Goal: Task Accomplishment & Management: Manage account settings

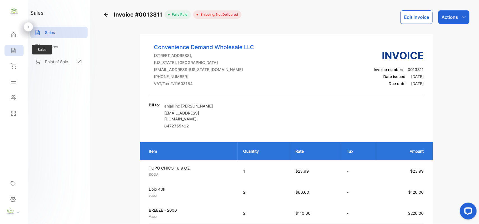
click at [8, 46] on div "Sales" at bounding box center [13, 50] width 19 height 11
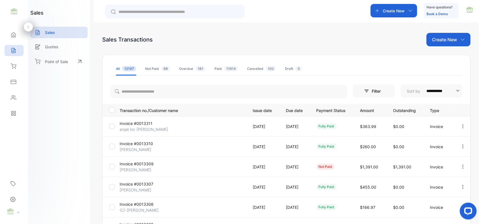
click at [401, 13] on p "Create New" at bounding box center [394, 11] width 22 height 6
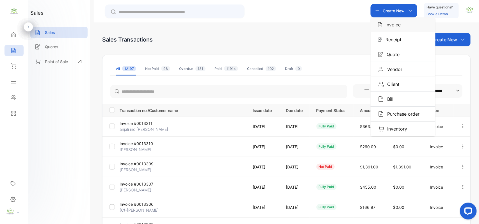
click at [399, 22] on p "Invoice" at bounding box center [392, 24] width 19 height 7
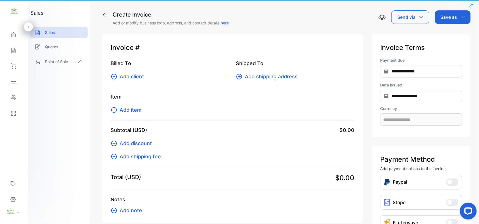
type input "**********"
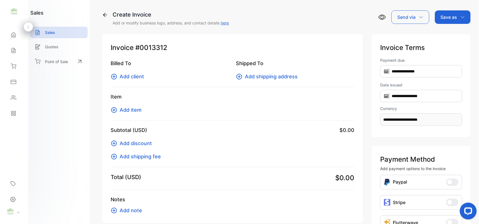
click at [117, 109] on icon at bounding box center [114, 110] width 7 height 7
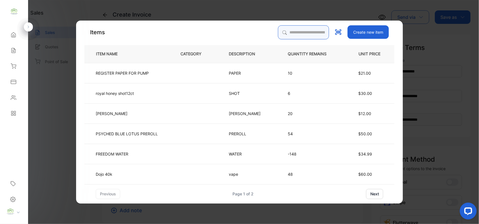
click at [278, 35] on input "search" at bounding box center [303, 32] width 51 height 14
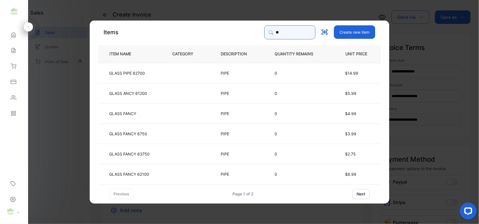
type input "*"
type input "*********"
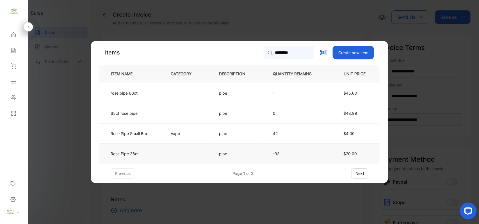
click at [205, 157] on td at bounding box center [186, 154] width 48 height 20
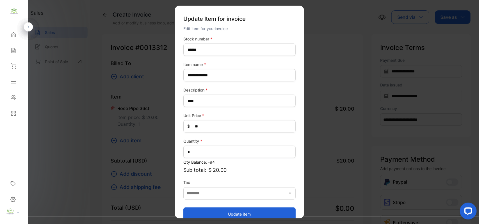
click at [249, 214] on button "Update item" at bounding box center [240, 213] width 112 height 13
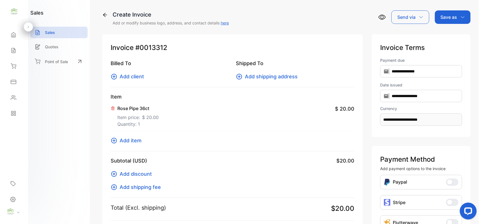
click at [117, 142] on icon at bounding box center [114, 140] width 7 height 7
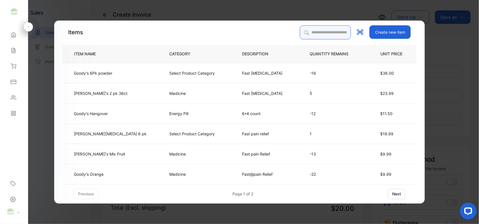
click at [320, 30] on input "search" at bounding box center [325, 32] width 51 height 14
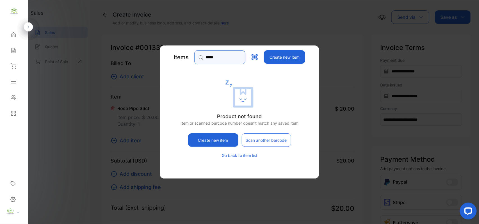
click at [210, 53] on input "*****" at bounding box center [219, 57] width 51 height 14
type input "*"
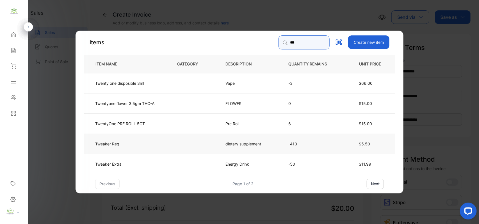
type input "***"
click at [232, 147] on td "dietary supplement" at bounding box center [247, 143] width 63 height 20
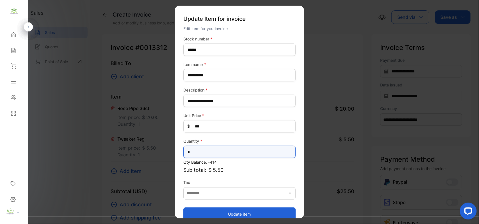
click at [207, 157] on input "*" at bounding box center [240, 152] width 112 height 12
type input "*"
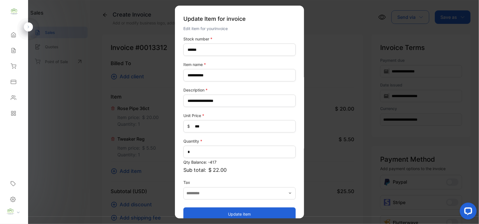
click at [276, 214] on button "Update item" at bounding box center [240, 213] width 112 height 13
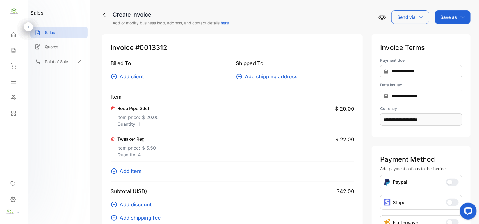
click at [120, 170] on span "Add item" at bounding box center [131, 172] width 22 height 8
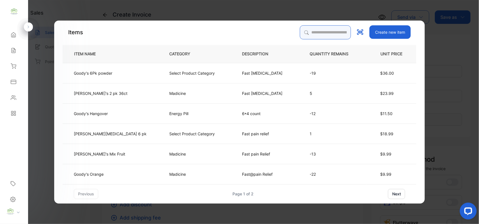
click at [313, 33] on input "search" at bounding box center [325, 32] width 51 height 14
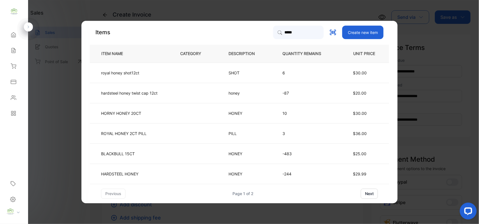
click at [362, 191] on button "next" at bounding box center [369, 194] width 17 height 10
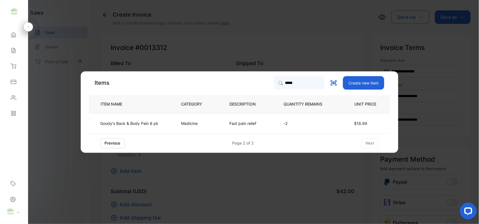
click at [116, 140] on button "previous" at bounding box center [113, 143] width 24 height 10
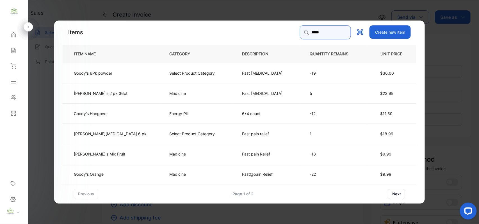
click at [318, 37] on input "*****" at bounding box center [325, 32] width 51 height 14
click at [311, 36] on input "*****" at bounding box center [325, 32] width 51 height 14
click at [327, 35] on input "*****" at bounding box center [325, 32] width 51 height 14
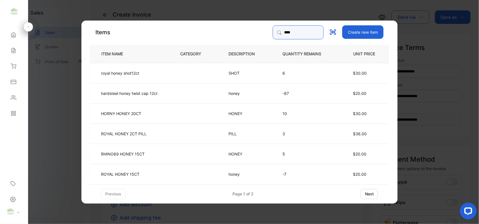
type input "*****"
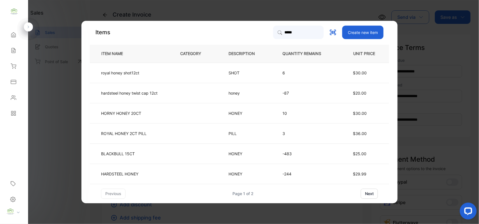
click at [374, 192] on button "next" at bounding box center [369, 194] width 17 height 10
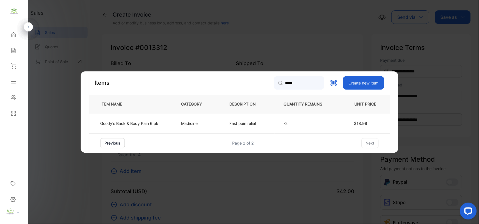
click at [120, 139] on button "previous" at bounding box center [113, 143] width 24 height 10
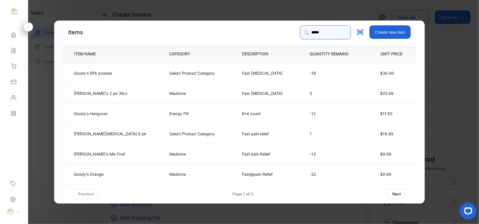
click at [339, 33] on input "*****" at bounding box center [325, 32] width 51 height 14
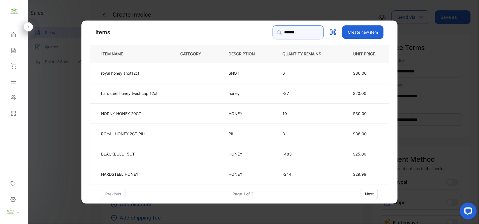
type input "*******"
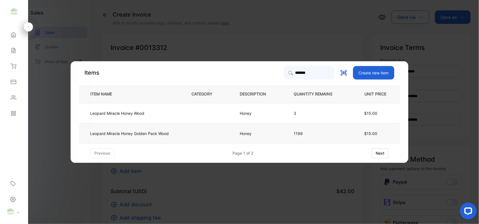
click at [251, 138] on td "Honey" at bounding box center [258, 133] width 54 height 20
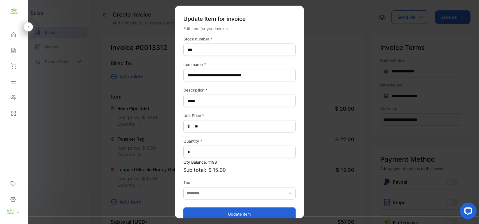
click at [254, 214] on button "Update item" at bounding box center [240, 213] width 112 height 13
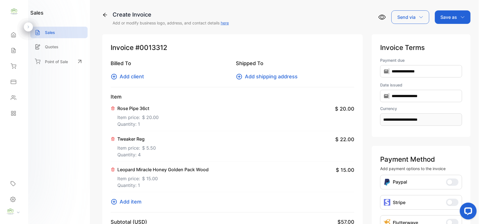
click at [121, 202] on span "Add item" at bounding box center [131, 202] width 22 height 8
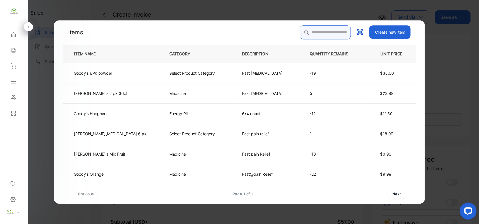
click at [305, 33] on input "search" at bounding box center [325, 32] width 51 height 14
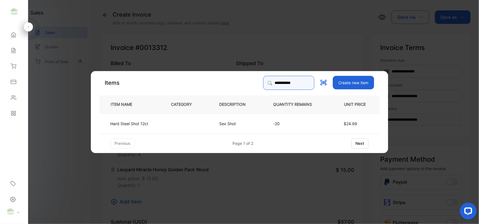
click at [283, 81] on input "**********" at bounding box center [289, 83] width 51 height 14
type input "*"
type input "****"
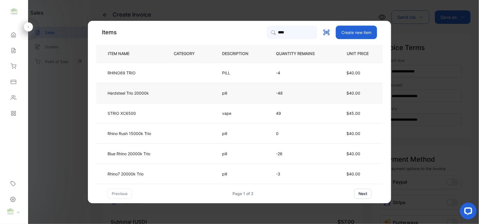
click at [203, 90] on td at bounding box center [189, 93] width 48 height 20
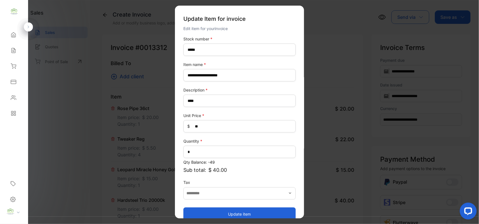
click at [243, 215] on button "Update item" at bounding box center [240, 213] width 112 height 13
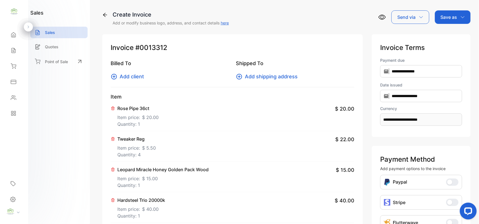
scroll to position [87, 0]
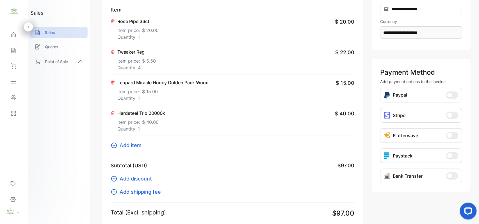
click at [117, 147] on icon at bounding box center [114, 145] width 7 height 7
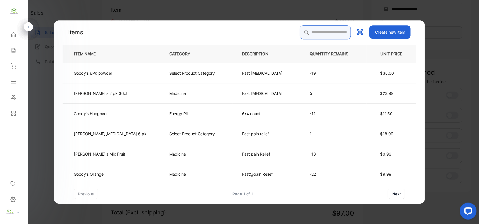
click at [315, 35] on input "search" at bounding box center [325, 32] width 51 height 14
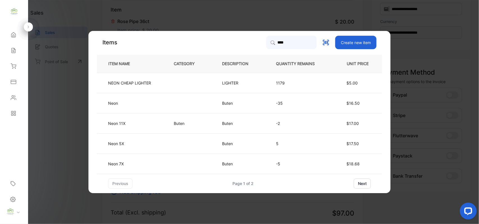
click at [362, 181] on button "next" at bounding box center [362, 184] width 17 height 10
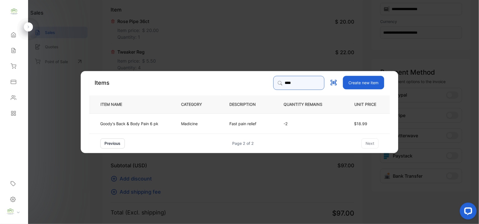
click at [307, 83] on input "****" at bounding box center [299, 83] width 51 height 14
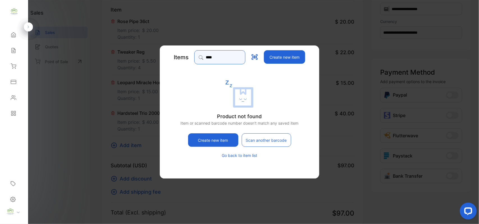
click at [216, 59] on input "****" at bounding box center [219, 57] width 51 height 14
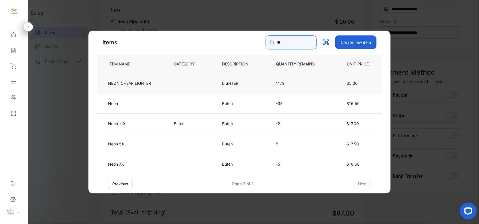
type input "*"
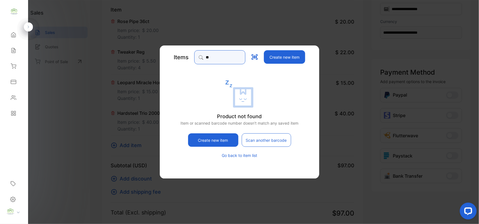
type input "*"
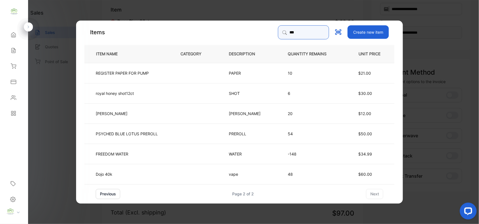
type input "****"
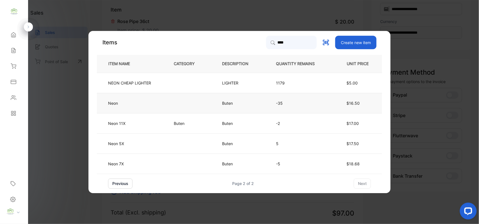
click at [215, 106] on td "Buten" at bounding box center [240, 103] width 54 height 20
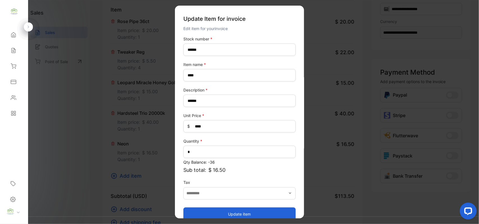
click at [259, 212] on button "Update item" at bounding box center [240, 213] width 112 height 13
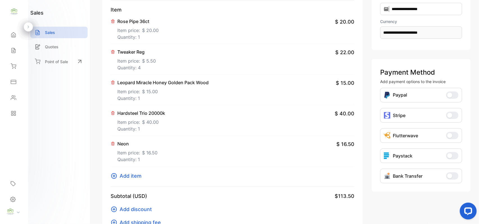
click at [116, 176] on icon at bounding box center [114, 176] width 7 height 7
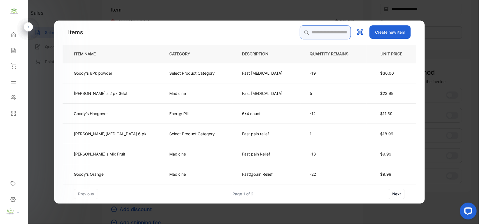
click at [305, 38] on input "search" at bounding box center [325, 32] width 51 height 14
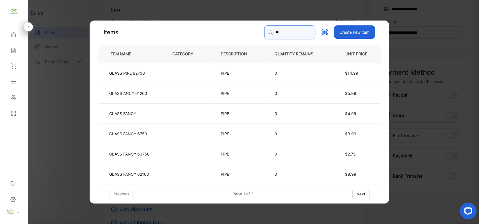
type input "*"
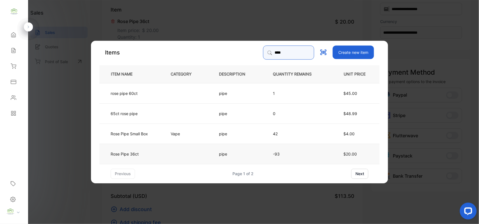
type input "****"
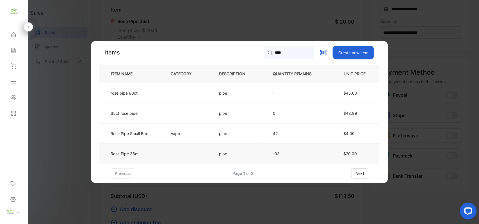
click at [355, 155] on span "$20.00" at bounding box center [350, 153] width 13 height 5
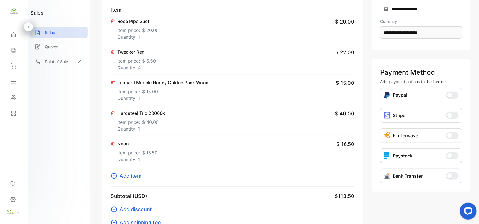
click at [114, 178] on icon at bounding box center [114, 176] width 7 height 7
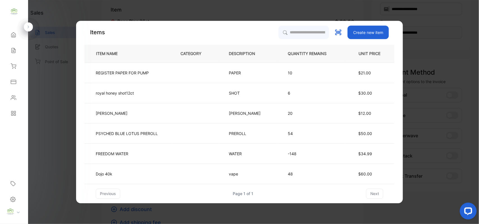
click at [270, 52] on th "DESCRIPTION" at bounding box center [249, 54] width 59 height 18
click at [287, 35] on input "search" at bounding box center [303, 32] width 51 height 14
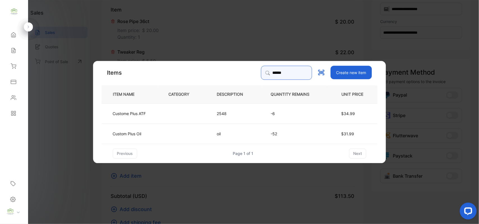
type input "**********"
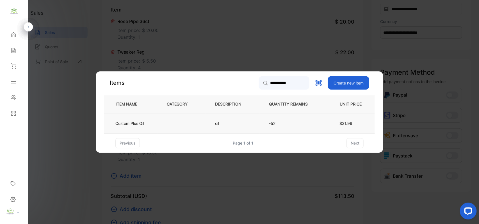
click at [336, 124] on td "$31.99" at bounding box center [350, 123] width 49 height 20
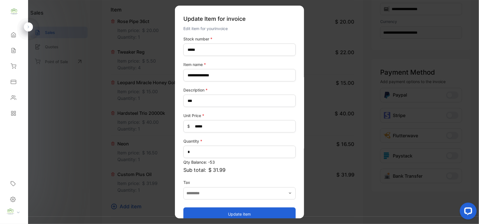
click at [216, 209] on button "Update item" at bounding box center [240, 213] width 112 height 13
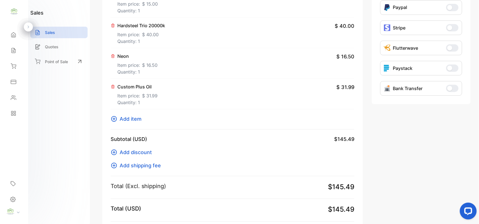
scroll to position [0, 0]
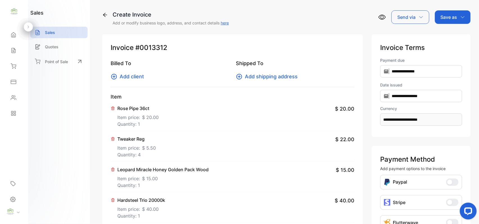
click at [118, 78] on button "Add client" at bounding box center [129, 77] width 37 height 8
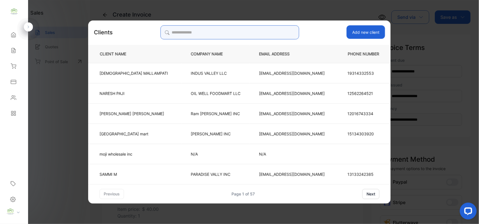
click at [233, 32] on input "search" at bounding box center [229, 32] width 139 height 14
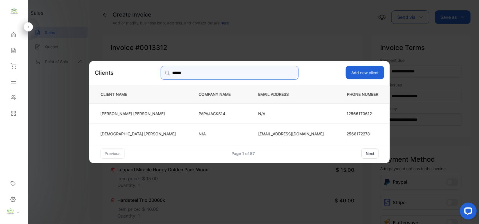
type input "**********"
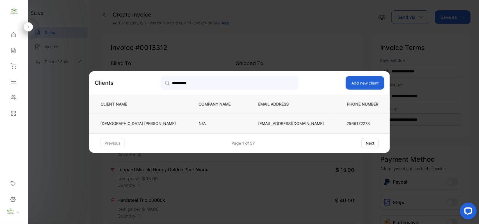
click at [199, 123] on p "N/A" at bounding box center [219, 124] width 41 height 6
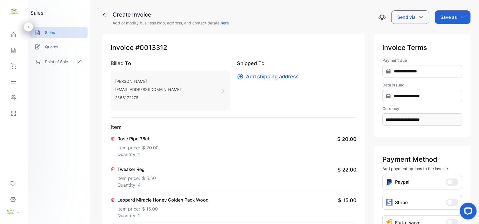
click at [443, 15] on p "Save as" at bounding box center [449, 17] width 17 height 7
click at [453, 34] on div "Invoice" at bounding box center [452, 35] width 32 height 11
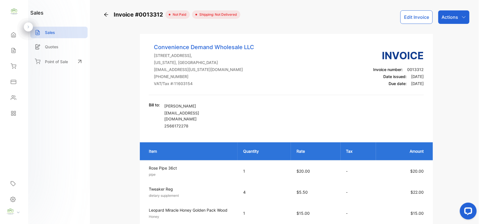
click at [463, 20] on div "Actions" at bounding box center [454, 16] width 31 height 13
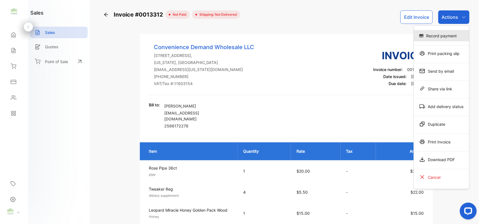
click at [450, 32] on div "Record payment" at bounding box center [441, 35] width 55 height 11
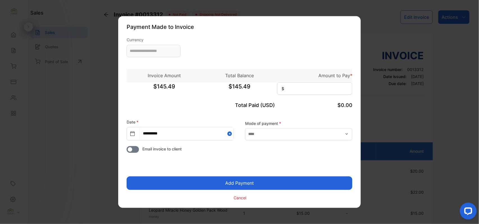
type input "**********"
click at [303, 88] on input at bounding box center [314, 89] width 75 height 12
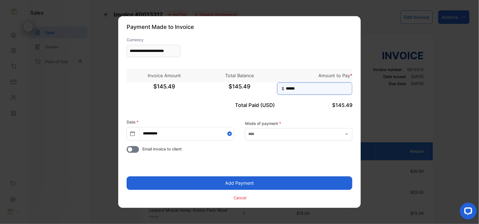
type input "******"
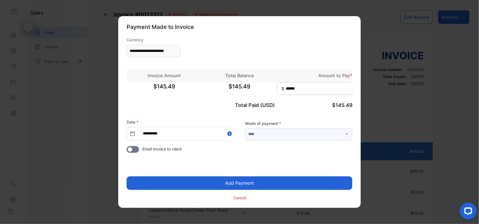
click at [320, 130] on input "text" at bounding box center [298, 134] width 107 height 12
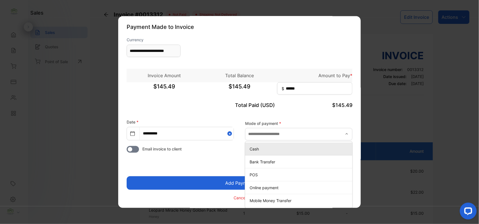
click at [270, 152] on div "Cash" at bounding box center [298, 149] width 107 height 8
type input "****"
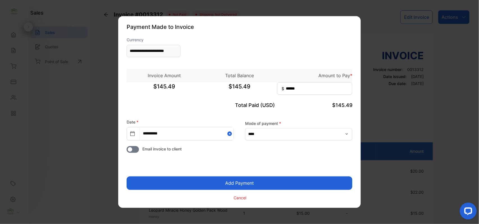
click at [257, 179] on button "Add Payment" at bounding box center [240, 183] width 226 height 13
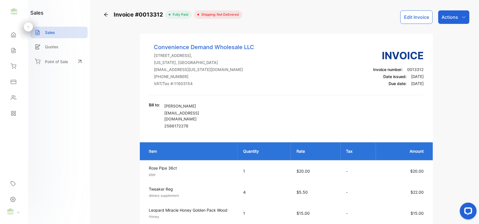
click at [463, 13] on div "Actions" at bounding box center [454, 16] width 31 height 13
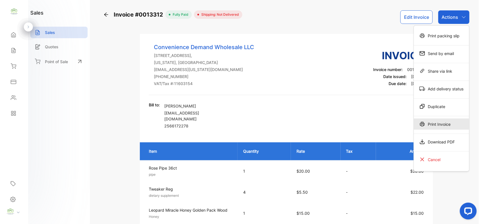
click at [433, 125] on div "Print Invoice" at bounding box center [441, 124] width 55 height 11
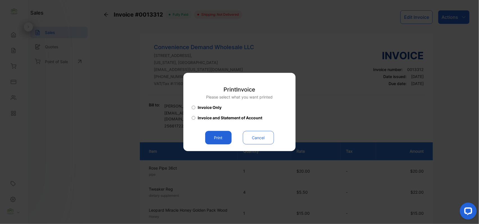
click at [217, 140] on button "Print" at bounding box center [218, 137] width 26 height 13
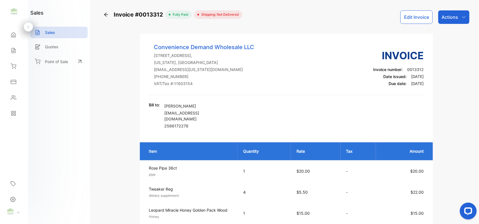
click at [454, 14] on p "Actions" at bounding box center [450, 17] width 17 height 7
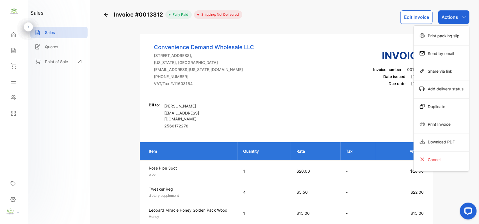
click at [442, 125] on div "Print Invoice" at bounding box center [441, 124] width 55 height 11
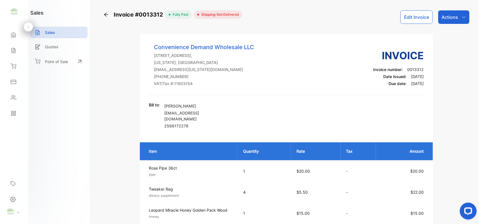
click at [463, 22] on div "Actions" at bounding box center [454, 16] width 31 height 13
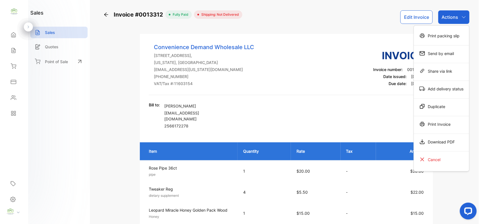
click at [442, 122] on div "Print Invoice" at bounding box center [441, 124] width 55 height 11
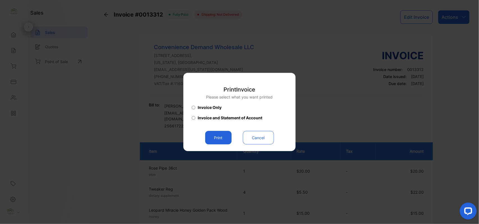
click at [227, 141] on button "Print" at bounding box center [218, 137] width 26 height 13
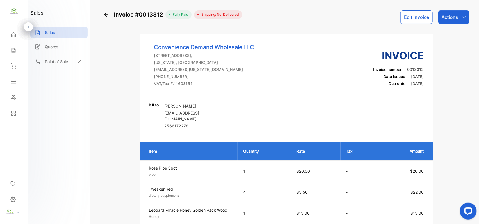
click at [13, 50] on icon at bounding box center [14, 50] width 4 height 5
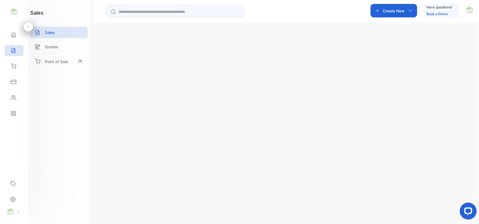
click at [393, 10] on p "Create New" at bounding box center [394, 11] width 22 height 6
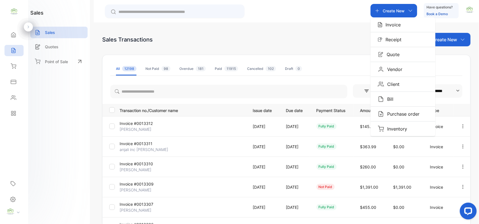
click at [381, 22] on img "button" at bounding box center [380, 25] width 4 height 6
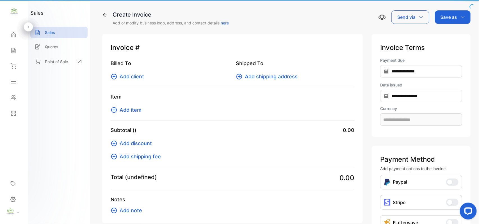
type input "**********"
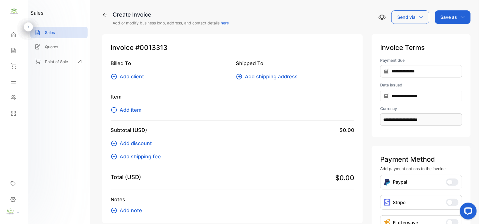
click at [115, 78] on icon at bounding box center [114, 76] width 7 height 7
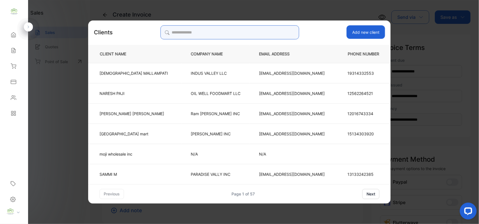
click at [218, 34] on input "search" at bounding box center [229, 32] width 139 height 14
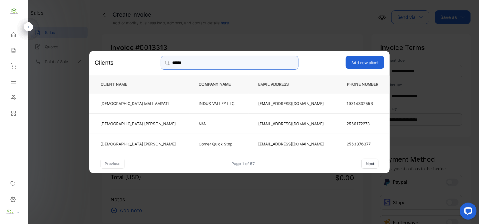
type input "******"
click at [211, 124] on p "N/A" at bounding box center [219, 124] width 41 height 6
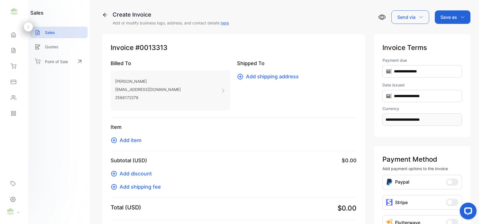
click at [115, 140] on icon at bounding box center [114, 140] width 7 height 7
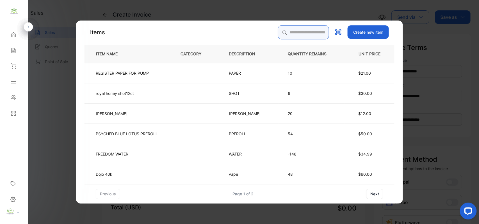
click at [307, 32] on input "search" at bounding box center [303, 32] width 51 height 14
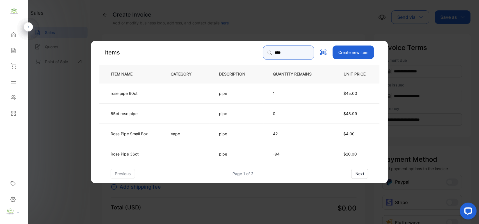
type input "*********"
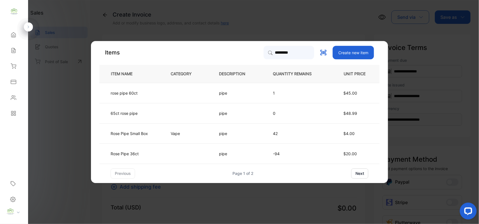
click at [284, 153] on p "-94" at bounding box center [297, 154] width 48 height 6
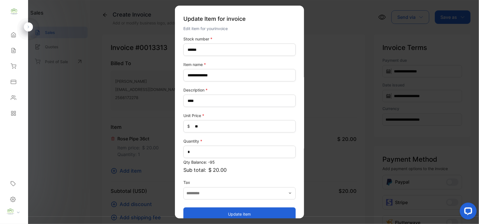
click at [206, 207] on button "Update item" at bounding box center [240, 213] width 112 height 13
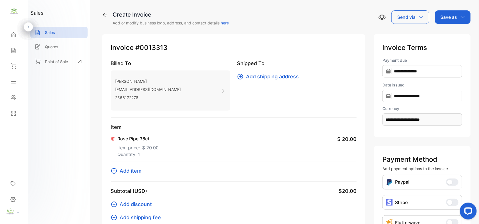
click at [442, 17] on p "Save as" at bounding box center [449, 17] width 17 height 7
click at [441, 31] on div "Invoice" at bounding box center [452, 35] width 32 height 11
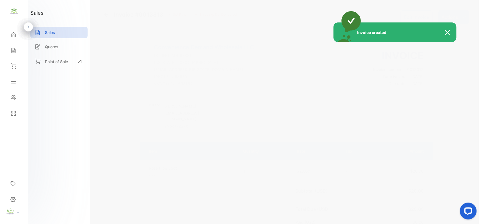
click at [461, 18] on div "Invoice created" at bounding box center [239, 112] width 479 height 224
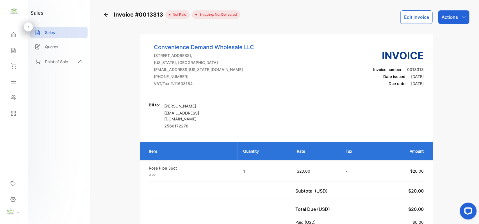
click at [462, 18] on icon "button" at bounding box center [464, 17] width 4 height 4
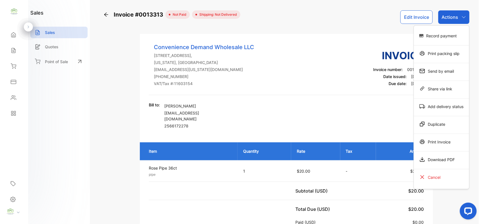
click at [448, 37] on div "Record payment" at bounding box center [441, 35] width 55 height 11
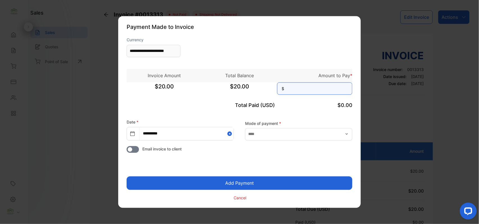
click at [301, 88] on input at bounding box center [314, 89] width 75 height 12
type input "**"
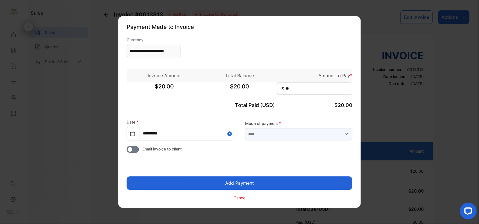
click at [273, 133] on input "text" at bounding box center [298, 134] width 107 height 12
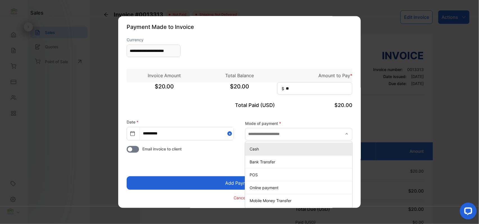
click at [271, 148] on p "Cash" at bounding box center [300, 149] width 101 height 6
type input "****"
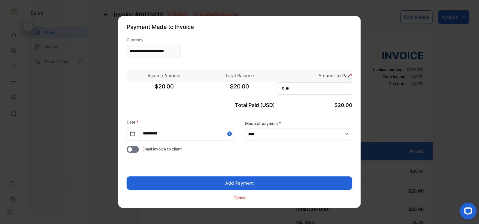
click at [264, 181] on button "Add Payment" at bounding box center [240, 183] width 226 height 13
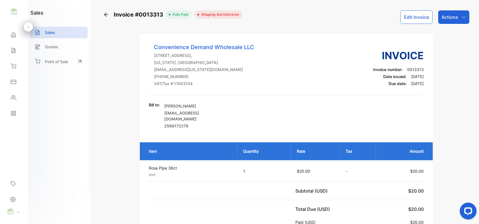
click at [455, 22] on div "Actions" at bounding box center [454, 16] width 31 height 13
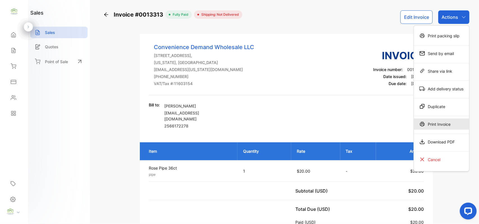
click at [434, 123] on div "Print Invoice" at bounding box center [441, 124] width 55 height 11
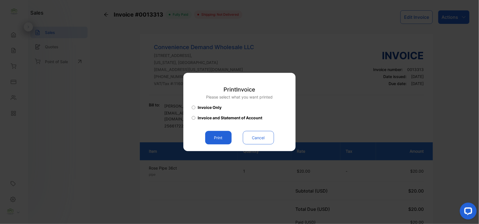
click at [219, 134] on button "Print" at bounding box center [218, 137] width 26 height 13
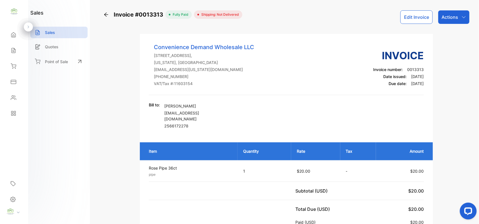
click at [463, 21] on div "Actions" at bounding box center [454, 16] width 31 height 13
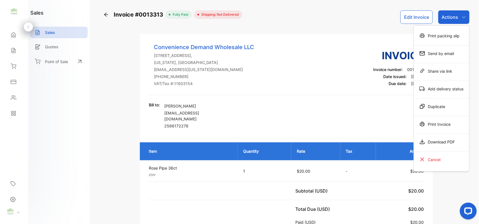
click at [439, 123] on div "Print Invoice" at bounding box center [441, 124] width 55 height 11
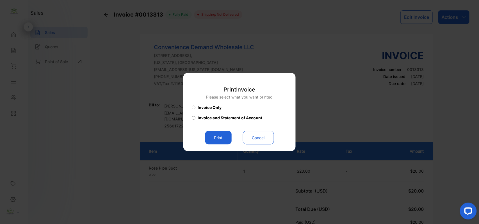
click at [229, 135] on button "Print" at bounding box center [218, 137] width 26 height 13
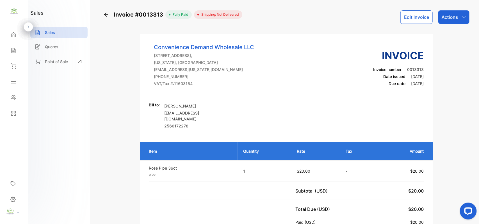
click at [17, 49] on div "Sales" at bounding box center [13, 50] width 19 height 11
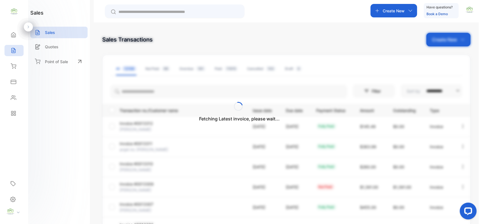
click at [383, 12] on div "Fetching Latest invoice, please wait..." at bounding box center [239, 112] width 479 height 224
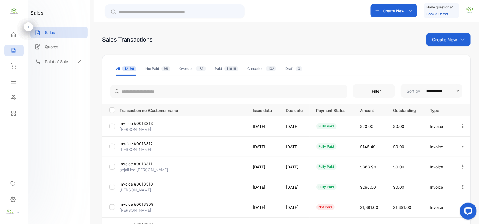
click at [405, 13] on div "Create New" at bounding box center [394, 10] width 47 height 13
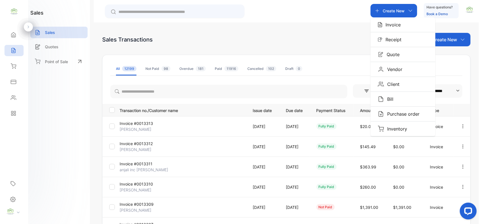
click at [390, 26] on p "Invoice" at bounding box center [392, 24] width 19 height 7
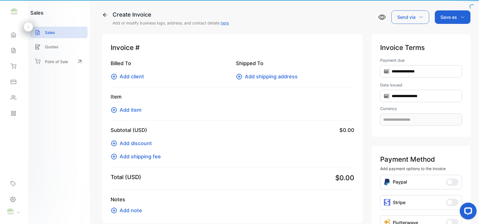
type input "**********"
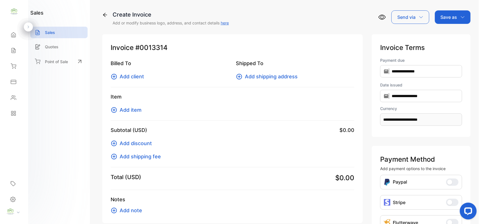
click at [125, 77] on span "Add client" at bounding box center [132, 77] width 24 height 8
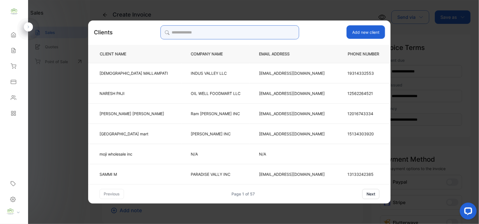
click at [243, 35] on input "search" at bounding box center [229, 32] width 139 height 14
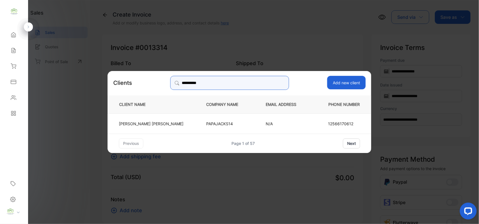
type input "**********"
click at [207, 124] on p "PAPAJACKS14" at bounding box center [227, 124] width 41 height 6
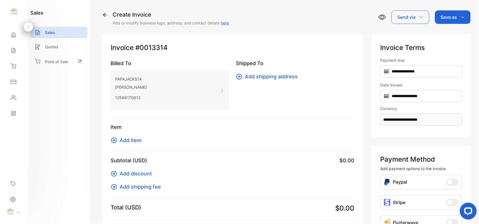
click at [113, 139] on icon at bounding box center [114, 140] width 7 height 7
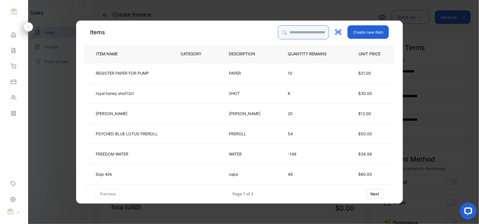
click at [289, 34] on input "search" at bounding box center [303, 32] width 51 height 14
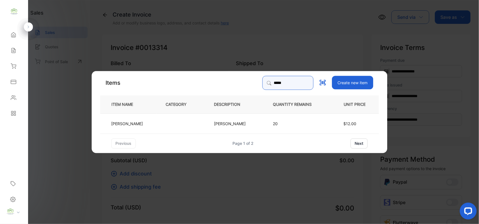
type input "*****"
click at [233, 118] on td "[PERSON_NAME]" at bounding box center [234, 123] width 59 height 20
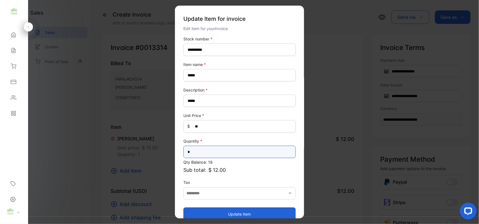
click at [200, 150] on input "*" at bounding box center [240, 152] width 112 height 12
type input "*"
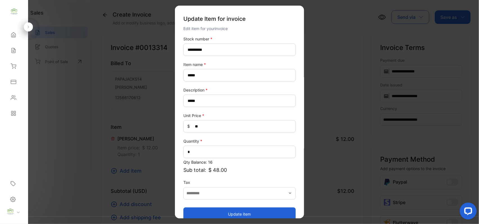
click at [229, 216] on button "Update item" at bounding box center [240, 213] width 112 height 13
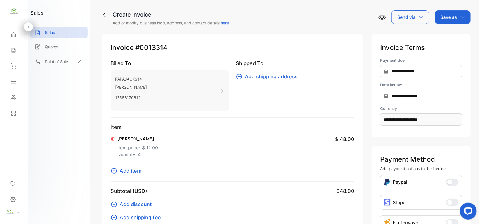
scroll to position [87, 0]
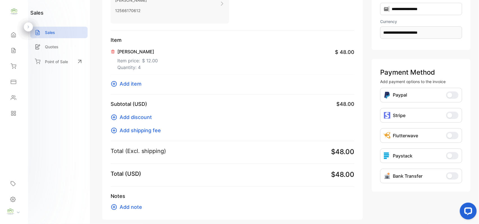
click at [117, 84] on icon at bounding box center [114, 84] width 7 height 7
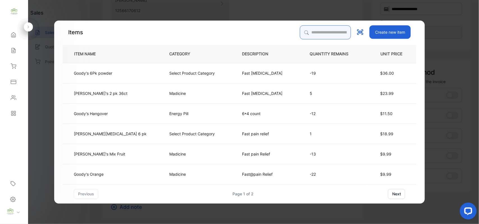
click at [319, 31] on input "search" at bounding box center [325, 32] width 51 height 14
type input "*********"
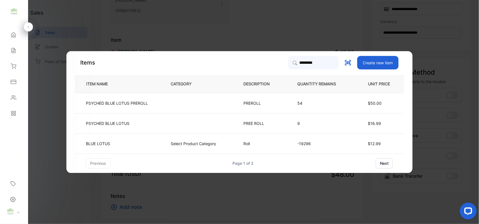
click at [329, 144] on p "-19296" at bounding box center [322, 144] width 48 height 6
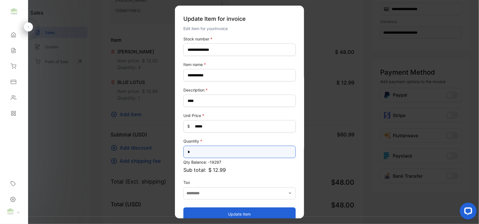
click at [208, 149] on input "*" at bounding box center [240, 152] width 112 height 12
type input "*"
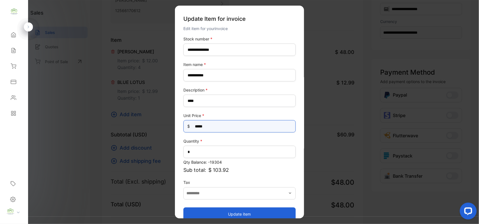
click at [211, 130] on Price-inputprice "*****" at bounding box center [240, 126] width 112 height 12
type Price-inputprice "*****"
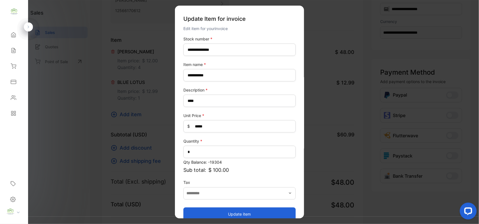
click at [241, 211] on button "Update item" at bounding box center [240, 213] width 112 height 13
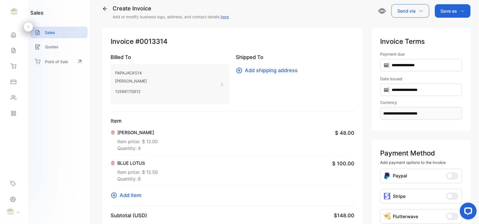
scroll to position [0, 0]
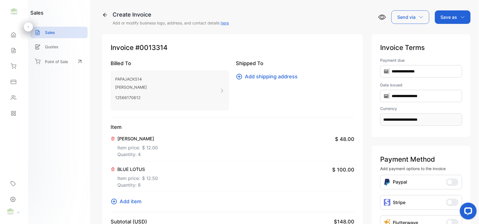
click at [449, 15] on p "Save as" at bounding box center [449, 17] width 17 height 7
click at [444, 32] on div "Invoice" at bounding box center [452, 35] width 32 height 11
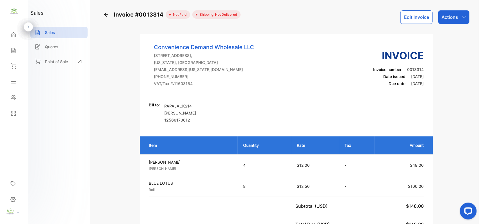
click at [443, 17] on p "Actions" at bounding box center [450, 17] width 17 height 7
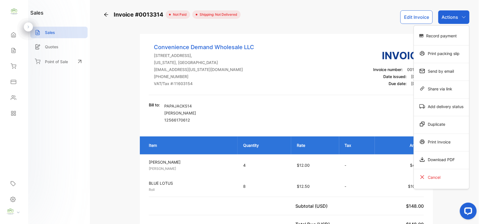
click at [449, 142] on div "Print Invoice" at bounding box center [441, 141] width 55 height 11
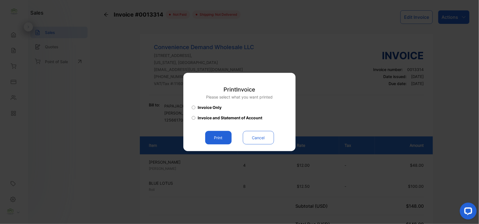
click at [218, 135] on button "Print" at bounding box center [218, 137] width 26 height 13
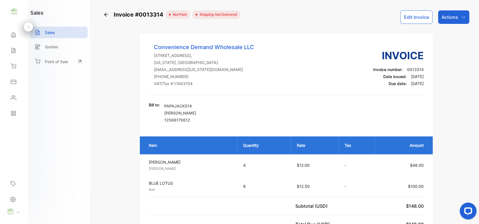
click at [452, 14] on p "Actions" at bounding box center [450, 17] width 17 height 7
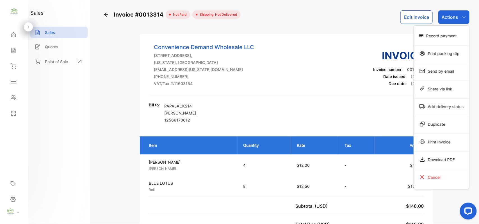
click at [426, 140] on div "Print Invoice" at bounding box center [441, 141] width 55 height 11
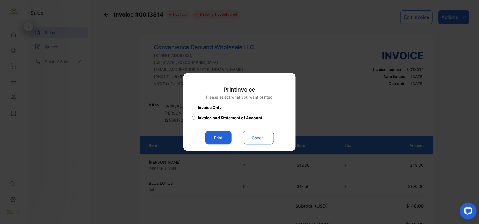
click at [225, 136] on button "Print" at bounding box center [218, 137] width 26 height 13
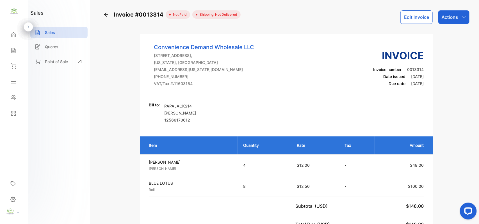
click at [426, 19] on button "Edit Invoice" at bounding box center [417, 16] width 32 height 13
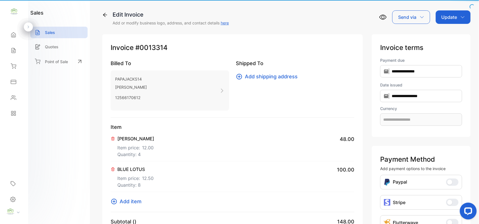
type input "**********"
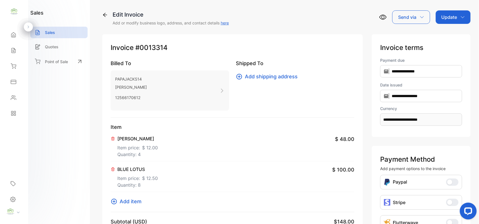
click at [115, 139] on icon at bounding box center [113, 139] width 4 height 4
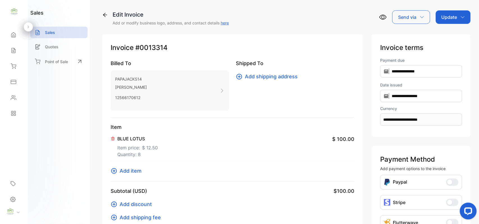
click at [445, 18] on p "Update" at bounding box center [450, 17] width 16 height 7
click at [448, 30] on div "Invoice" at bounding box center [454, 35] width 32 height 11
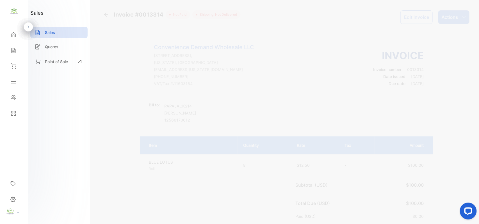
click at [458, 15] on div "Actions" at bounding box center [454, 16] width 31 height 13
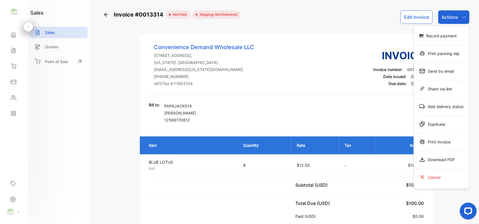
click at [434, 146] on div "Print Invoice" at bounding box center [441, 141] width 55 height 11
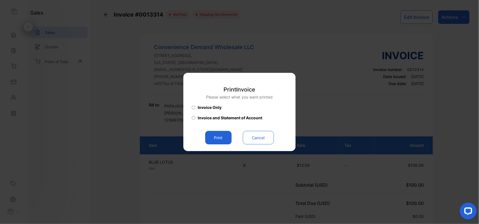
click at [214, 134] on button "Print" at bounding box center [218, 137] width 26 height 13
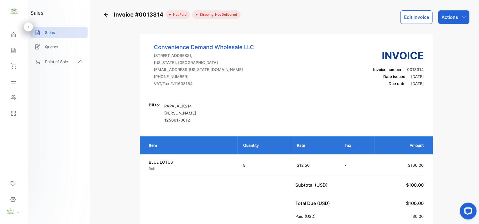
click at [464, 20] on div "Actions" at bounding box center [454, 16] width 31 height 13
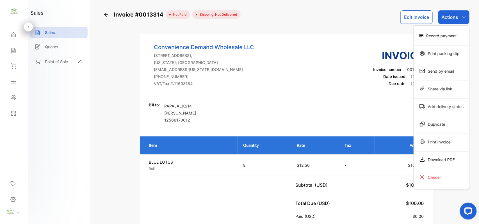
click at [433, 142] on div "Print Invoice" at bounding box center [441, 141] width 55 height 11
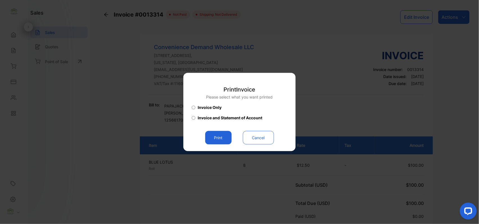
click at [216, 137] on button "Print" at bounding box center [218, 137] width 26 height 13
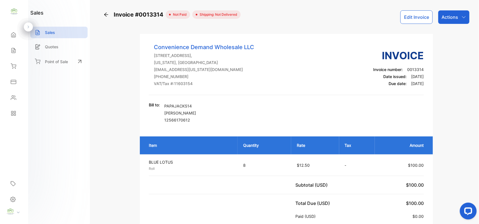
click at [13, 50] on icon at bounding box center [14, 51] width 6 height 6
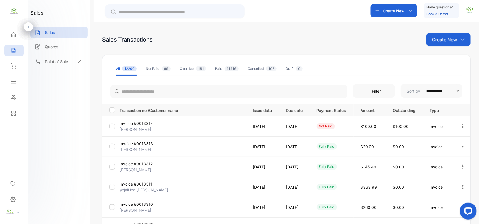
click at [402, 12] on p "Create New" at bounding box center [394, 11] width 22 height 6
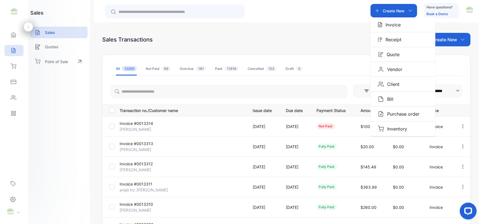
click at [396, 21] on div "Invoice" at bounding box center [403, 24] width 65 height 15
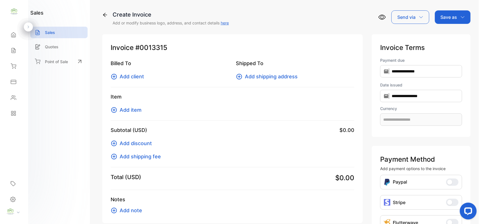
type input "**********"
click at [116, 75] on icon at bounding box center [114, 77] width 6 height 6
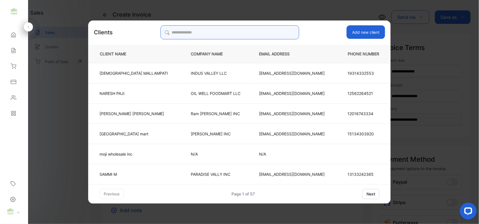
click at [222, 34] on input "search" at bounding box center [229, 32] width 139 height 14
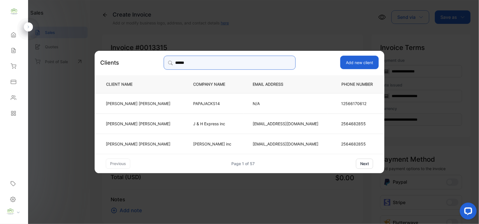
type input "******"
click at [215, 103] on p "PAPAJACKS14" at bounding box center [213, 103] width 41 height 6
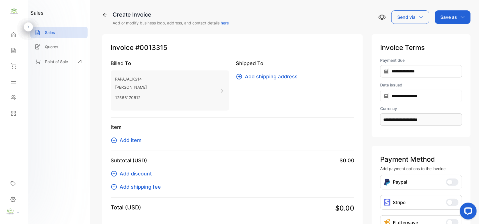
click at [115, 142] on icon at bounding box center [114, 140] width 7 height 7
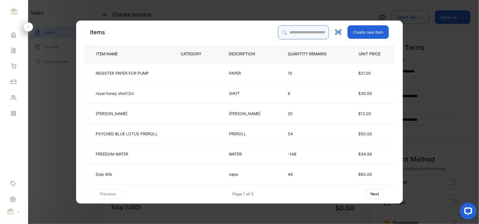
click at [293, 34] on input "search" at bounding box center [303, 32] width 51 height 14
type input "*****"
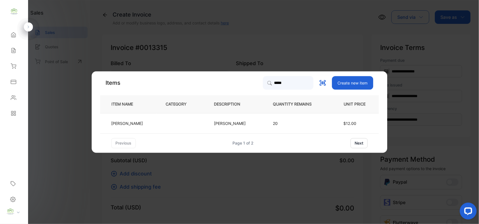
click at [193, 126] on td at bounding box center [181, 123] width 48 height 20
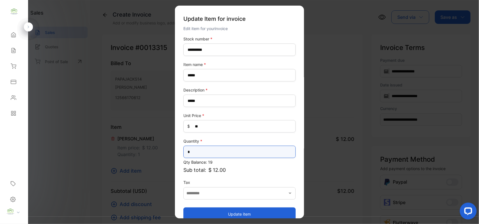
click at [202, 150] on input "*" at bounding box center [240, 152] width 112 height 12
type input "*"
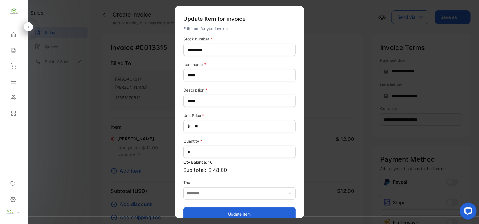
click at [229, 211] on button "Update item" at bounding box center [240, 213] width 112 height 13
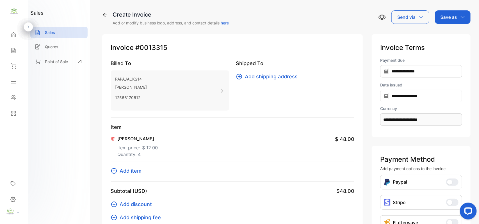
click at [447, 17] on p "Save as" at bounding box center [449, 17] width 17 height 7
click at [447, 35] on div "Invoice" at bounding box center [452, 35] width 32 height 11
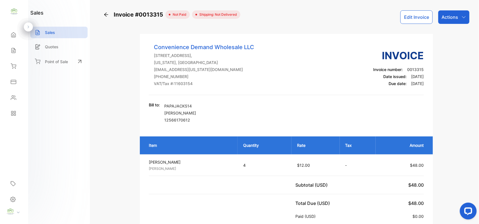
click at [464, 18] on icon "button" at bounding box center [464, 17] width 4 height 4
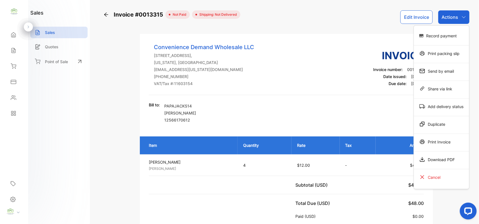
click at [439, 36] on div "Record payment" at bounding box center [441, 35] width 55 height 11
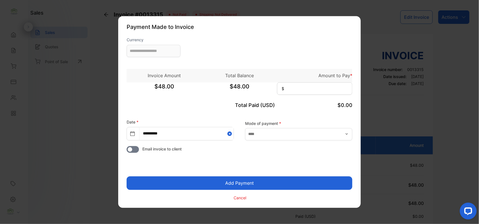
type input "**********"
click at [322, 90] on input at bounding box center [314, 89] width 75 height 12
type input "**"
click at [271, 135] on input "text" at bounding box center [298, 134] width 107 height 12
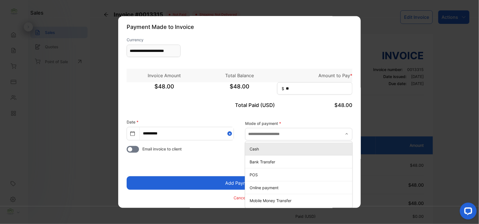
click at [261, 152] on div "Cash" at bounding box center [298, 149] width 107 height 8
type input "****"
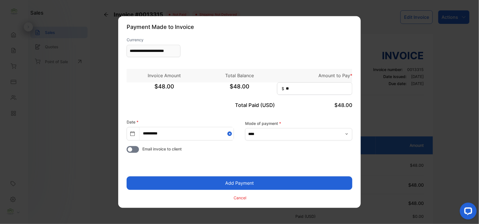
click at [251, 179] on button "Add Payment" at bounding box center [240, 183] width 226 height 13
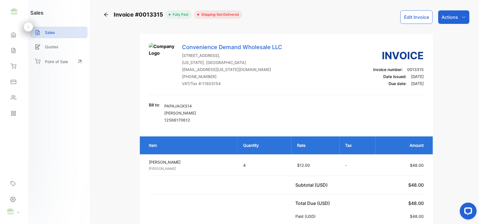
click at [442, 19] on p "Actions" at bounding box center [450, 17] width 17 height 7
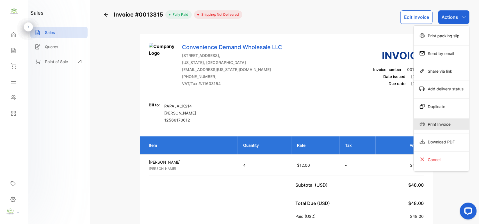
click at [433, 123] on div "Print Invoice" at bounding box center [441, 124] width 55 height 11
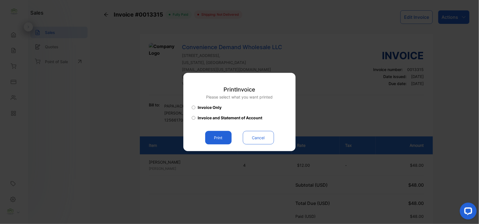
click at [221, 140] on button "Print" at bounding box center [218, 137] width 26 height 13
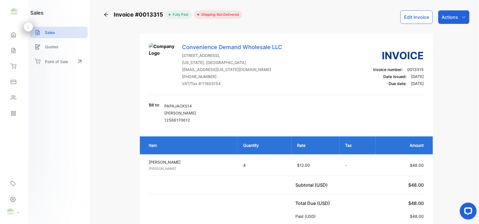
click at [445, 15] on p "Actions" at bounding box center [450, 17] width 17 height 7
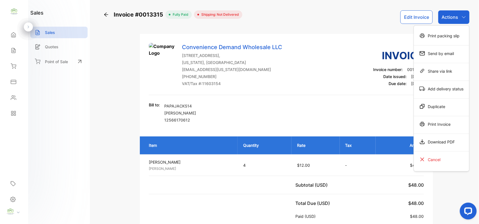
click at [447, 127] on div "Print Invoice" at bounding box center [441, 124] width 55 height 11
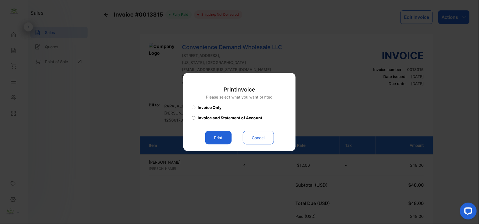
click at [216, 134] on button "Print" at bounding box center [218, 137] width 26 height 13
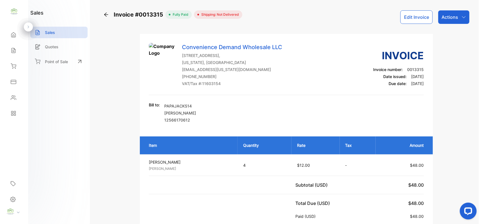
click at [15, 72] on div "Inventory" at bounding box center [13, 66] width 19 height 11
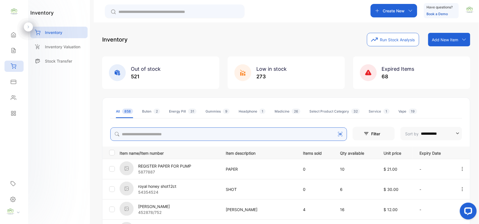
click at [254, 134] on input "search" at bounding box center [228, 134] width 237 height 13
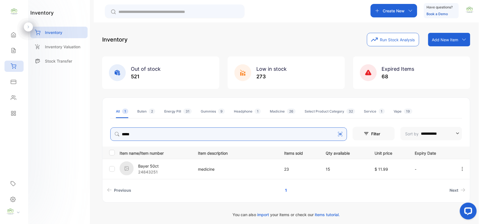
type input "*****"
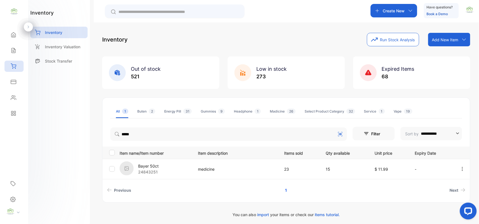
click at [308, 44] on div "Inventory Run Stock Analysis Add New Item Add item manually Import item Scan ba…" at bounding box center [286, 39] width 368 height 13
click at [411, 6] on div "Create New" at bounding box center [394, 10] width 47 height 13
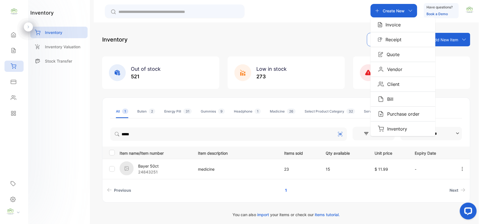
click at [388, 22] on p "Invoice" at bounding box center [392, 24] width 19 height 7
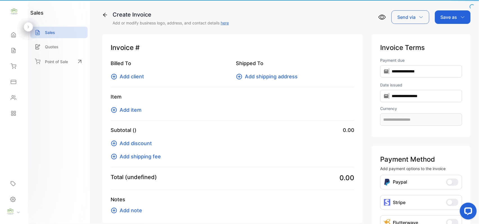
type input "**********"
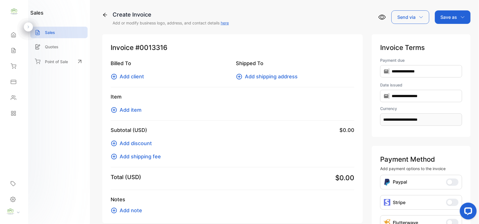
click at [125, 74] on span "Add client" at bounding box center [132, 77] width 24 height 8
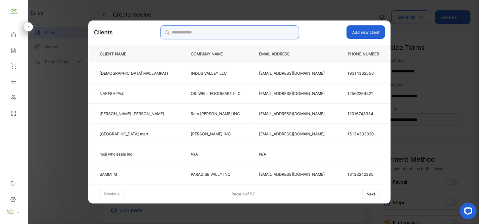
click at [262, 33] on input "search" at bounding box center [229, 32] width 139 height 14
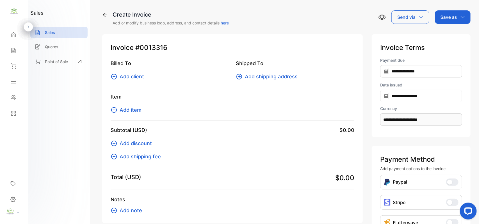
click at [116, 76] on icon at bounding box center [114, 77] width 6 height 6
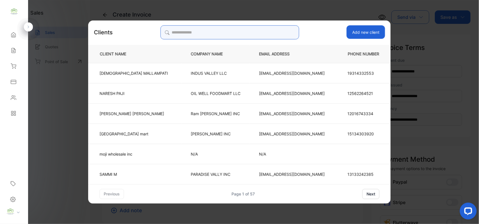
click at [230, 31] on input "search" at bounding box center [229, 32] width 139 height 14
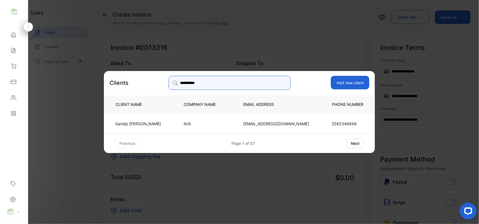
type input "**********"
click at [332, 121] on p "2565348898" at bounding box center [348, 124] width 32 height 6
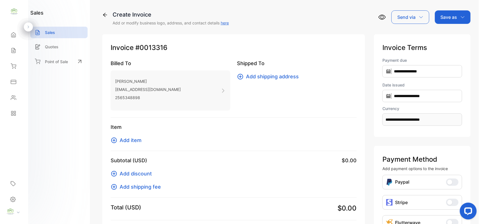
click at [115, 140] on icon at bounding box center [114, 140] width 7 height 7
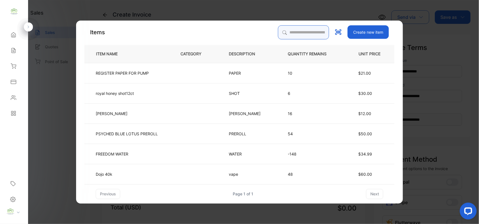
click at [282, 31] on input "search" at bounding box center [303, 32] width 51 height 14
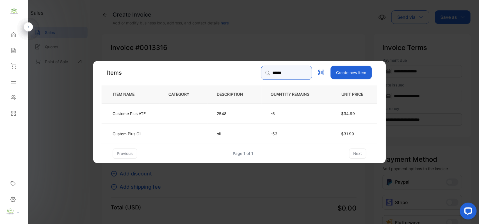
type input "**********"
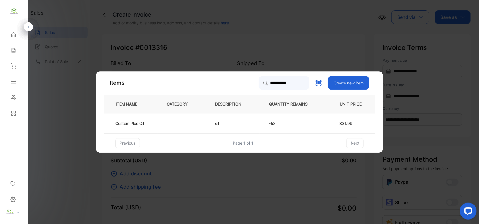
click at [186, 122] on td at bounding box center [182, 123] width 48 height 20
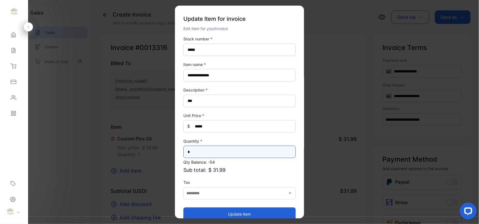
click at [201, 153] on input "*" at bounding box center [240, 152] width 112 height 12
type input "*"
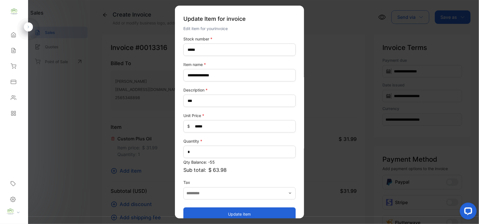
click at [242, 214] on button "Update item" at bounding box center [240, 213] width 112 height 13
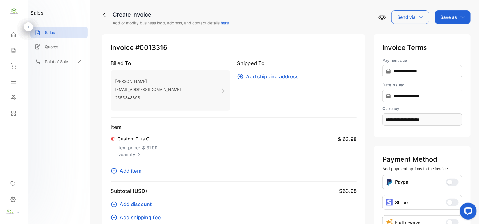
click at [114, 171] on icon at bounding box center [114, 171] width 7 height 7
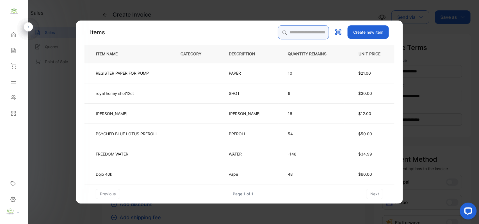
click at [296, 35] on input "search" at bounding box center [303, 32] width 51 height 14
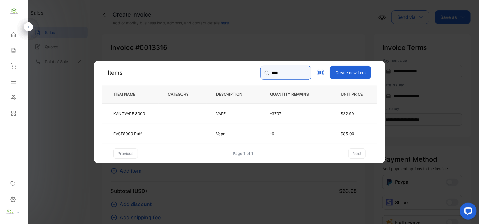
type input "****"
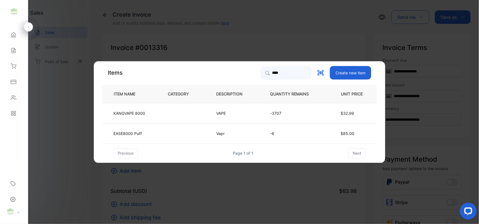
click at [193, 110] on td at bounding box center [183, 113] width 48 height 20
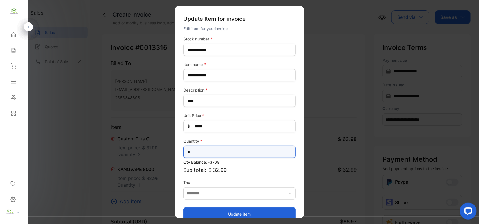
click at [216, 154] on input "*" at bounding box center [240, 152] width 112 height 12
type input "*"
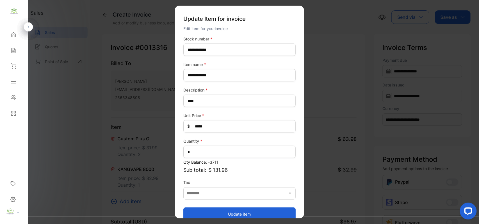
click at [226, 216] on button "Update item" at bounding box center [240, 213] width 112 height 13
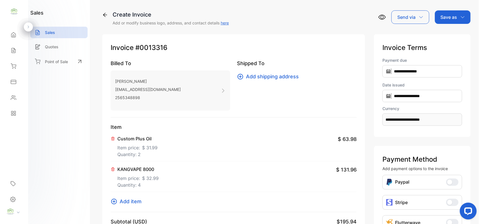
click at [114, 203] on icon at bounding box center [114, 201] width 7 height 7
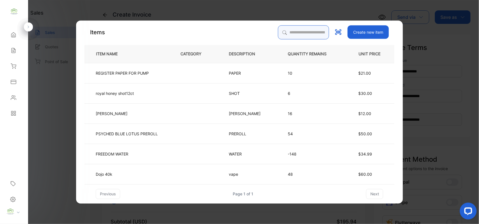
click at [278, 31] on input "search" at bounding box center [303, 32] width 51 height 14
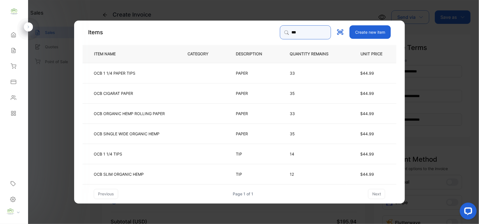
type input "***"
click at [167, 110] on td "OCB ORGANIC HEMP ROLLING PAPER" at bounding box center [131, 113] width 96 height 20
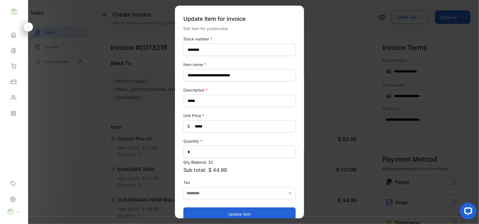
click at [209, 209] on button "Update item" at bounding box center [240, 213] width 112 height 13
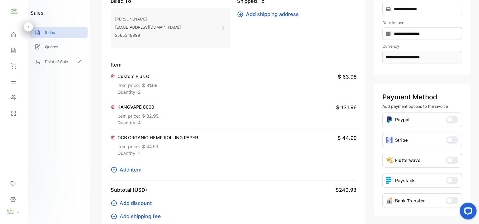
scroll to position [87, 0]
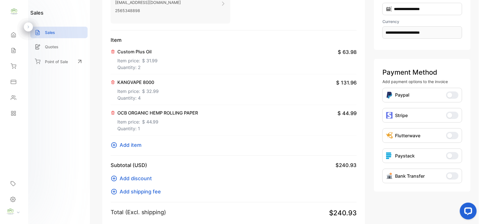
click at [113, 143] on icon at bounding box center [114, 145] width 6 height 6
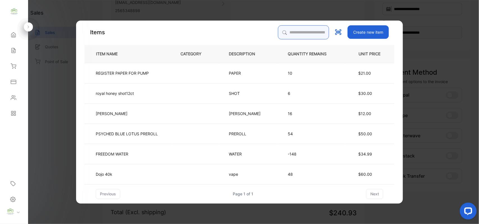
click at [297, 34] on input "search" at bounding box center [303, 32] width 51 height 14
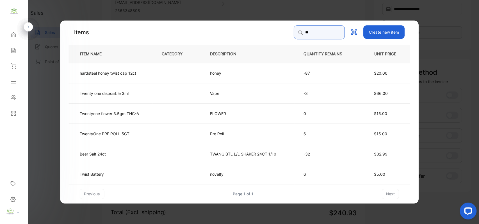
type input "****"
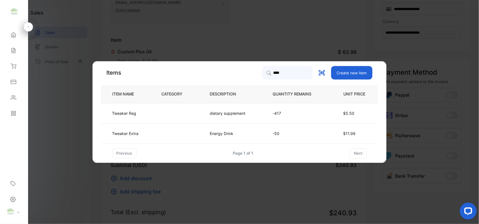
click at [157, 117] on td at bounding box center [177, 113] width 48 height 20
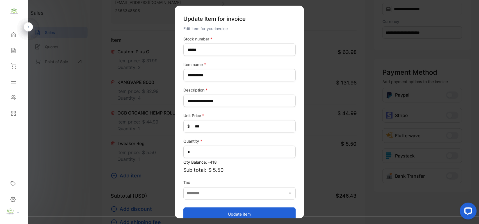
click at [270, 218] on button "Update item" at bounding box center [240, 213] width 112 height 13
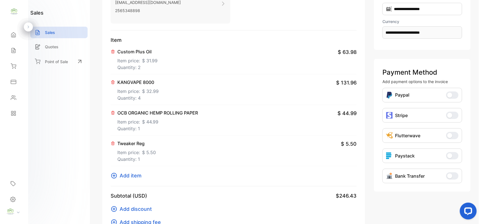
click at [115, 176] on icon at bounding box center [114, 176] width 6 height 6
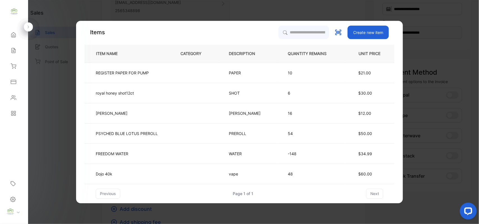
click at [286, 79] on td "10" at bounding box center [312, 73] width 66 height 20
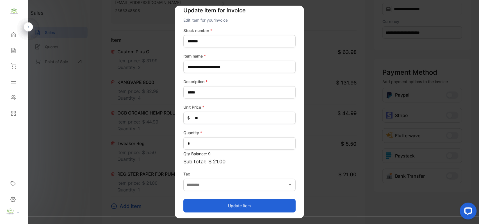
scroll to position [0, 0]
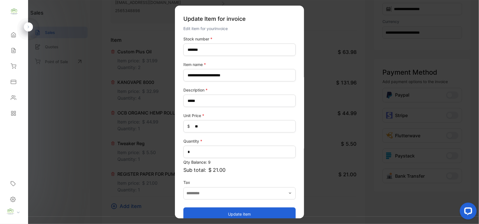
click at [257, 212] on button "Update item" at bounding box center [240, 213] width 112 height 13
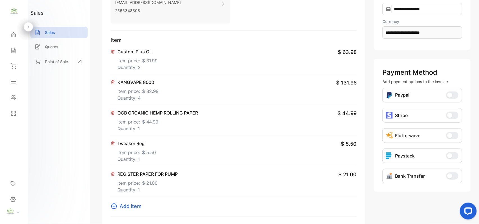
click at [113, 176] on icon at bounding box center [113, 174] width 4 height 4
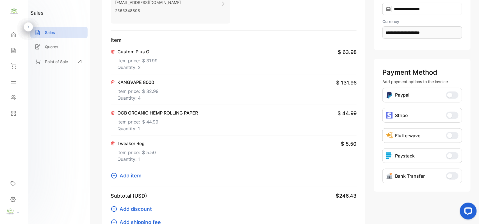
click at [116, 175] on icon at bounding box center [114, 176] width 6 height 6
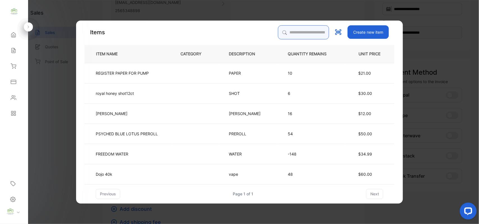
click at [289, 36] on input "search" at bounding box center [303, 32] width 51 height 14
type input "****"
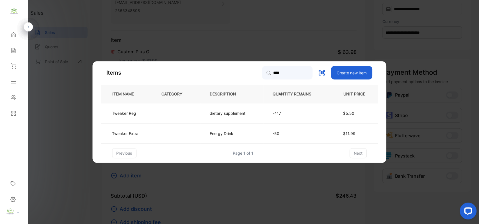
click at [151, 135] on td "Tweaker Extra" at bounding box center [126, 133] width 51 height 20
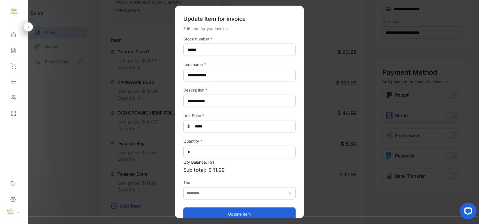
click at [226, 214] on button "Update item" at bounding box center [240, 213] width 112 height 13
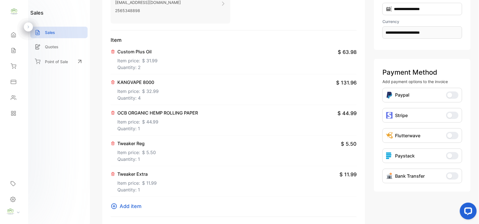
click at [114, 205] on icon at bounding box center [114, 207] width 6 height 6
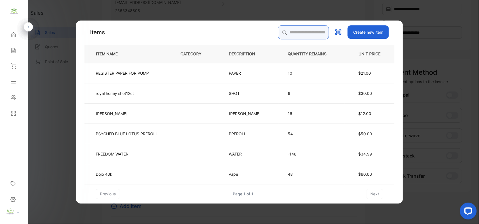
click at [300, 33] on input "search" at bounding box center [303, 32] width 51 height 14
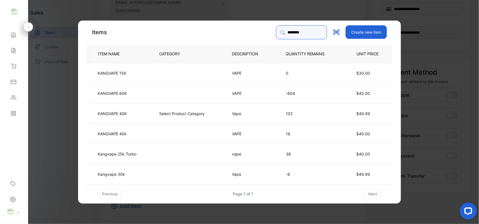
type input "**********"
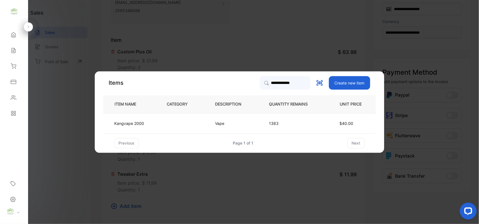
click at [253, 124] on td "Vape" at bounding box center [233, 123] width 54 height 20
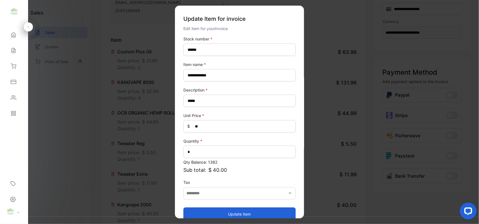
click at [243, 208] on button "Update item" at bounding box center [240, 213] width 112 height 13
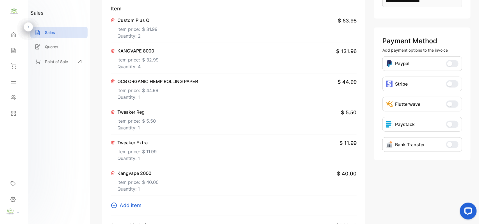
scroll to position [175, 0]
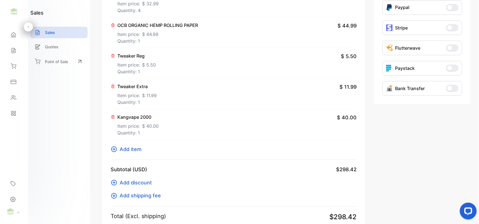
click at [112, 149] on icon at bounding box center [114, 149] width 7 height 7
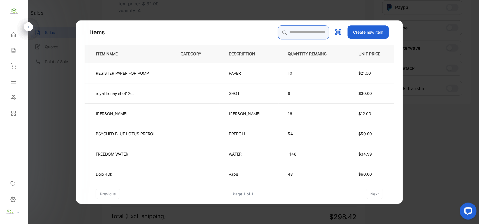
click at [300, 26] on input "search" at bounding box center [303, 32] width 51 height 14
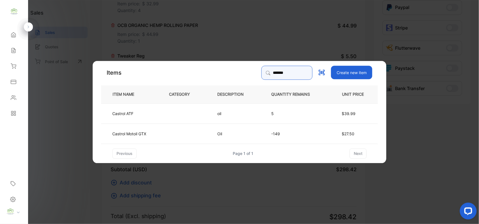
type input "*******"
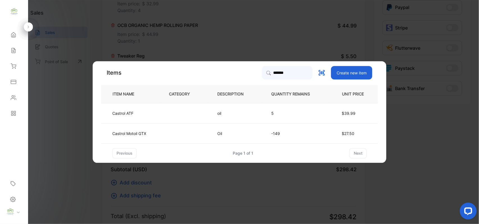
click at [191, 136] on td at bounding box center [184, 133] width 48 height 20
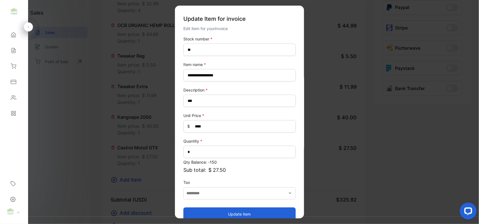
click at [219, 209] on button "Update item" at bounding box center [240, 213] width 112 height 13
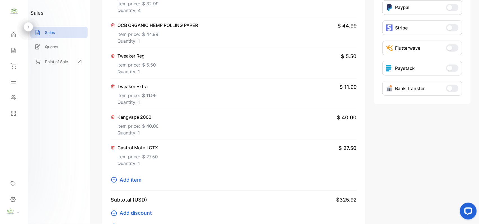
click at [114, 181] on icon at bounding box center [114, 180] width 6 height 6
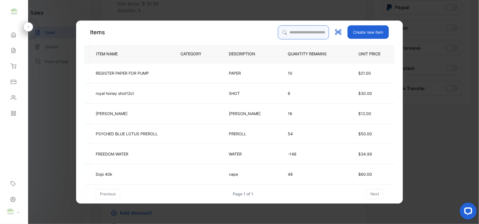
click at [289, 34] on input "search" at bounding box center [303, 32] width 51 height 14
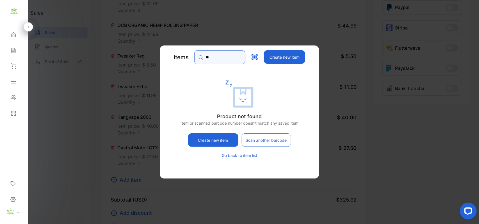
type input "*"
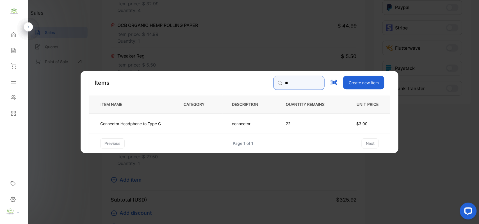
type input "*"
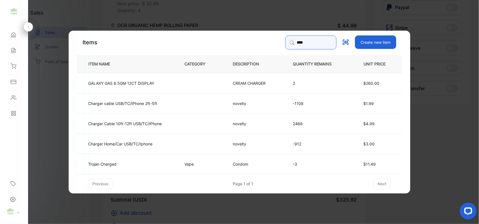
click at [293, 46] on input "****" at bounding box center [311, 42] width 51 height 14
type input "*"
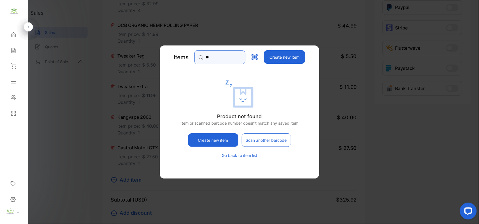
type input "*"
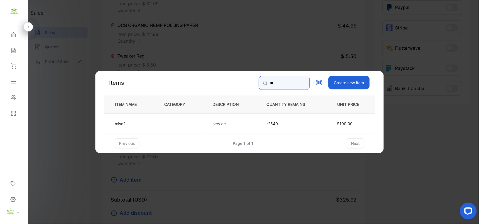
type input "*"
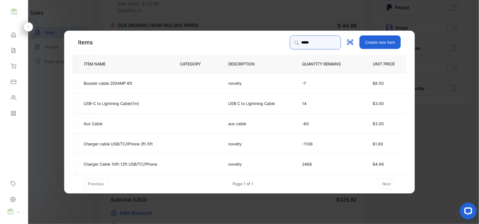
type input "*****"
click at [368, 141] on td "$1.99" at bounding box center [383, 143] width 47 height 20
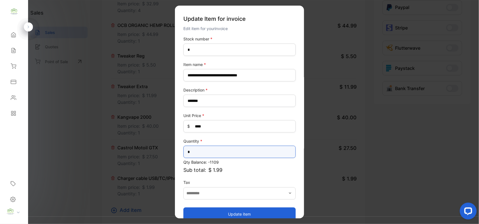
click at [209, 147] on input "*" at bounding box center [240, 152] width 112 height 12
type input "**"
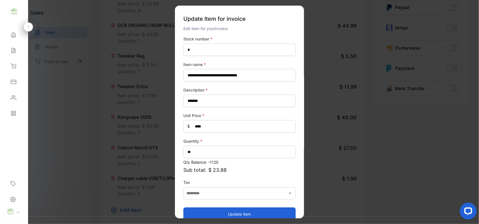
click at [216, 215] on button "Update item" at bounding box center [240, 213] width 112 height 13
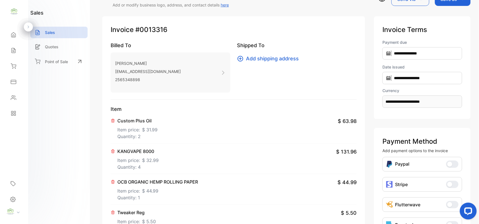
scroll to position [0, 0]
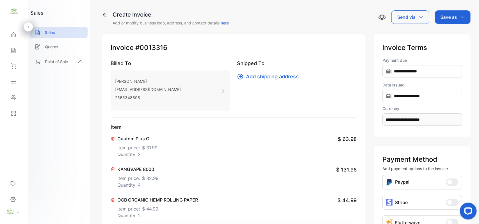
click at [447, 15] on p "Save as" at bounding box center [449, 17] width 17 height 7
click at [444, 30] on div "Invoice" at bounding box center [452, 35] width 32 height 11
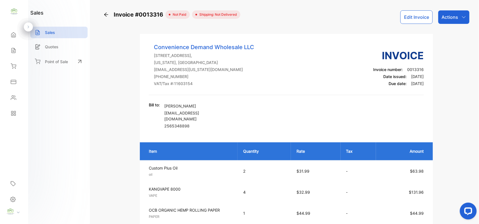
click at [448, 22] on div "Actions" at bounding box center [454, 16] width 31 height 13
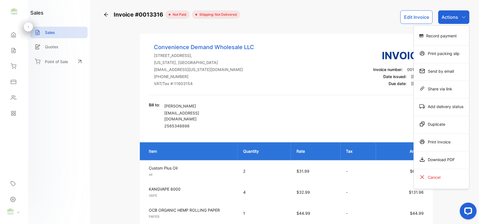
click at [439, 143] on div "Print Invoice" at bounding box center [441, 141] width 55 height 11
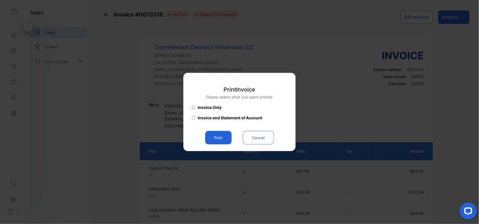
click at [211, 138] on button "Print" at bounding box center [218, 137] width 26 height 13
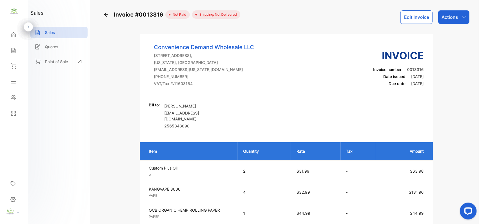
click at [457, 19] on p "Actions" at bounding box center [450, 17] width 17 height 7
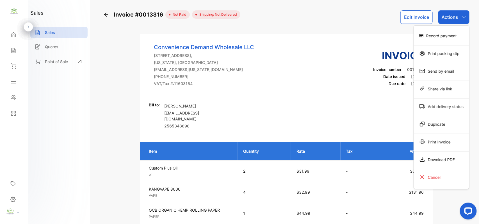
click at [409, 18] on button "Edit Invoice" at bounding box center [417, 16] width 32 height 13
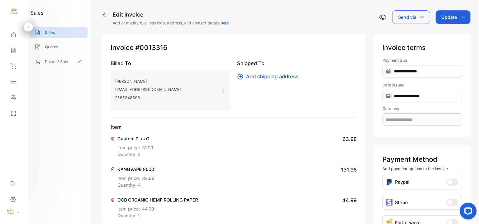
type input "**********"
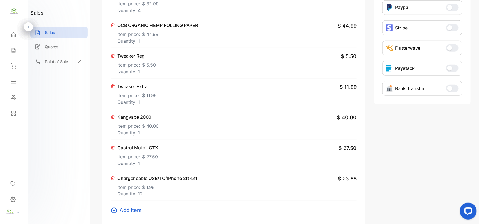
scroll to position [87, 0]
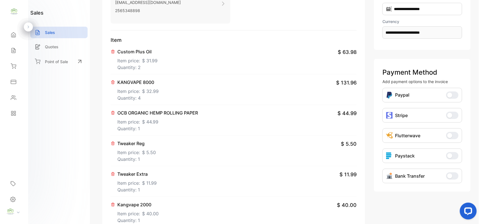
click at [112, 113] on icon at bounding box center [113, 113] width 4 height 4
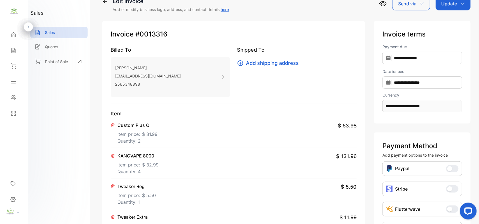
scroll to position [0, 0]
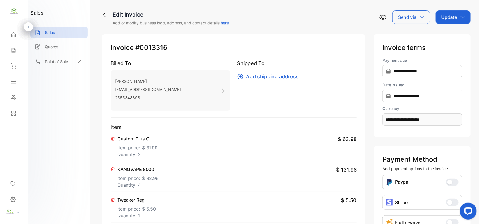
click at [453, 13] on div "Update" at bounding box center [453, 16] width 35 height 13
click at [451, 31] on div "Invoice" at bounding box center [454, 35] width 32 height 11
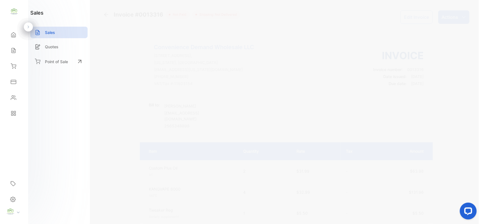
click at [447, 16] on p "Actions" at bounding box center [450, 17] width 17 height 7
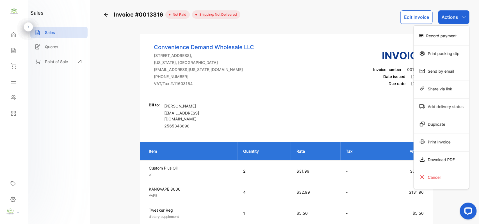
click at [434, 140] on div "Print Invoice" at bounding box center [441, 141] width 55 height 11
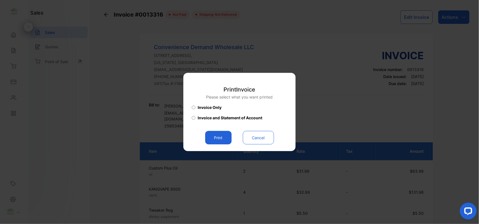
click at [264, 134] on button "Cancel" at bounding box center [258, 137] width 31 height 13
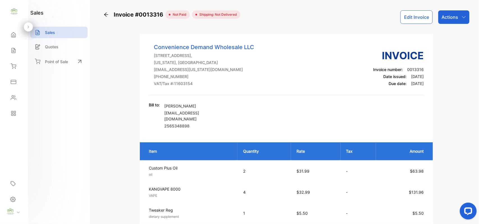
click at [454, 19] on p "Actions" at bounding box center [450, 17] width 17 height 7
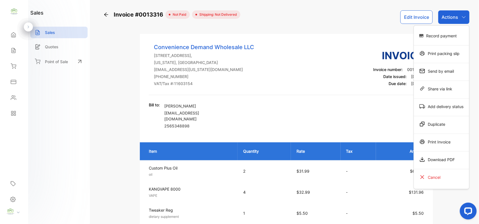
click at [440, 33] on div "Record payment" at bounding box center [441, 35] width 55 height 11
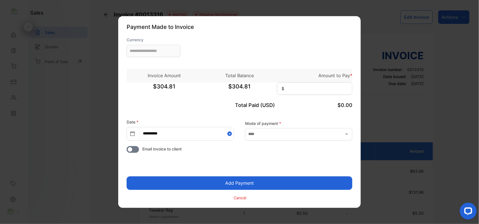
type input "**********"
click at [299, 89] on input at bounding box center [314, 89] width 75 height 12
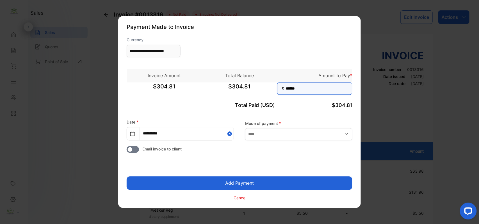
type input "******"
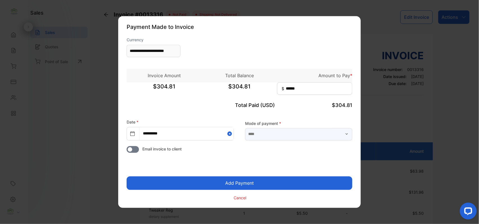
click at [333, 135] on input "text" at bounding box center [298, 134] width 107 height 12
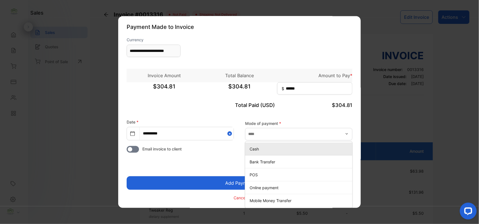
click at [261, 147] on p "Cash" at bounding box center [300, 149] width 101 height 6
type input "****"
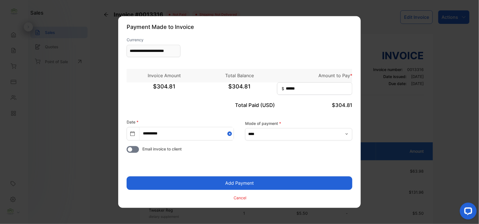
click at [253, 184] on button "Add Payment" at bounding box center [240, 183] width 226 height 13
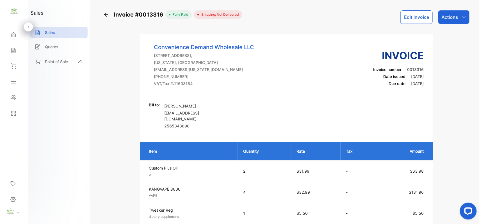
click at [467, 17] on div "Actions" at bounding box center [454, 16] width 31 height 13
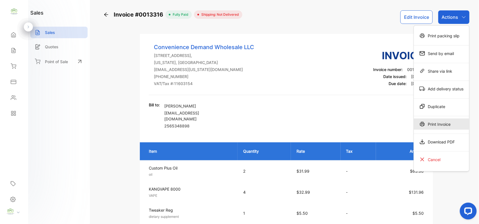
click at [449, 126] on div "Print Invoice" at bounding box center [441, 124] width 55 height 11
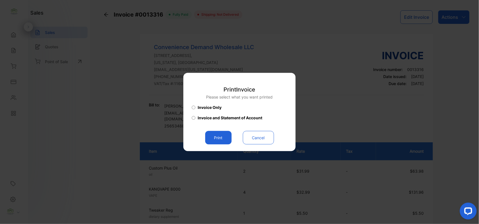
click at [217, 133] on button "Print" at bounding box center [218, 137] width 26 height 13
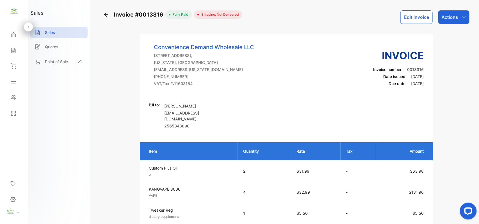
click at [459, 13] on div "Actions" at bounding box center [454, 16] width 31 height 13
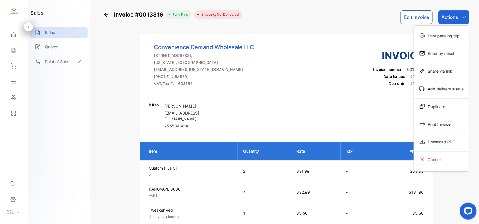
click at [432, 126] on div "Print Invoice" at bounding box center [441, 124] width 55 height 11
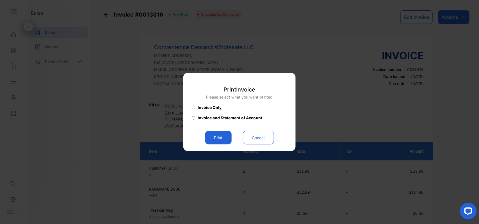
click at [208, 133] on button "Print" at bounding box center [218, 137] width 26 height 13
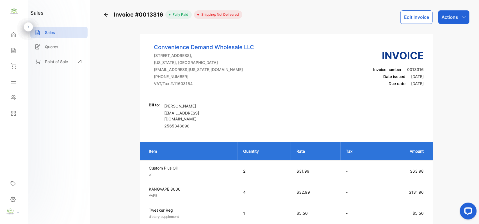
click at [56, 33] on div "Sales" at bounding box center [58, 33] width 57 height 12
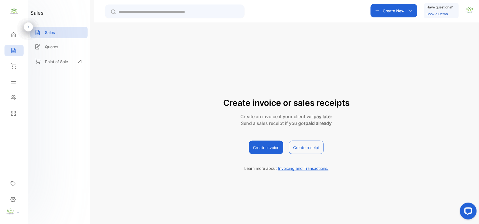
click at [133, 10] on input "text" at bounding box center [179, 12] width 121 height 6
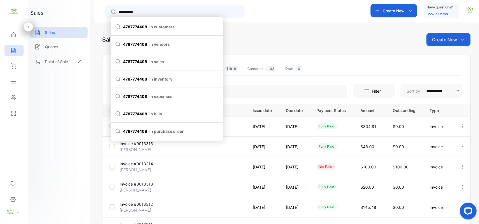
type input "**********"
click at [140, 25] on span "4787774408 in customers" at bounding box center [166, 27] width 103 height 6
type input "**********"
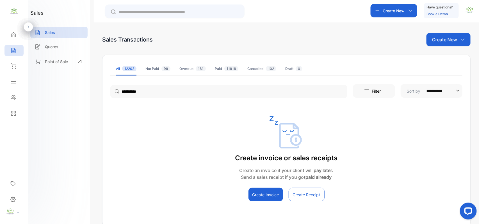
click at [134, 13] on input "text" at bounding box center [179, 12] width 121 height 6
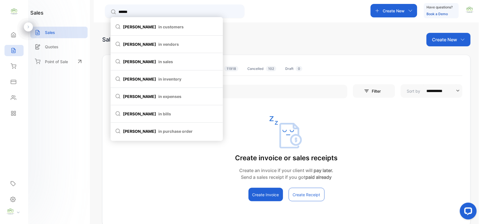
click at [159, 25] on span "in customers" at bounding box center [171, 27] width 25 height 6
type input "******"
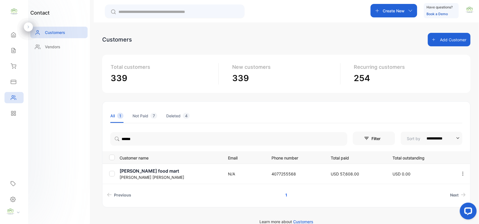
click at [14, 52] on icon at bounding box center [14, 50] width 4 height 5
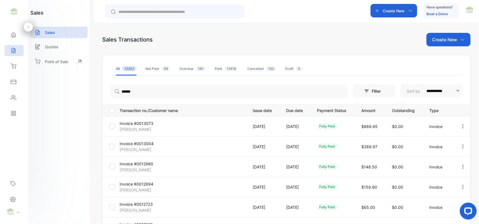
click at [403, 13] on p "Create New" at bounding box center [394, 11] width 22 height 6
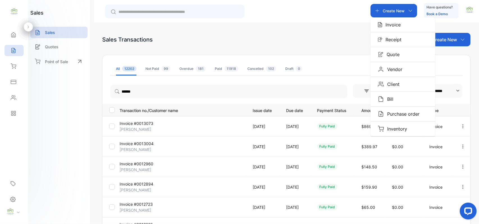
click at [399, 23] on p "Invoice" at bounding box center [392, 24] width 19 height 7
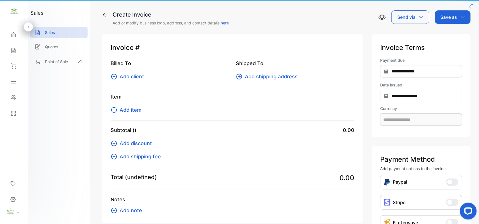
type input "**********"
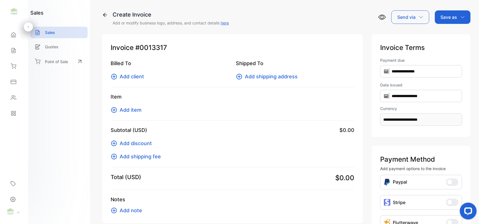
click at [137, 76] on span "Add client" at bounding box center [132, 77] width 24 height 8
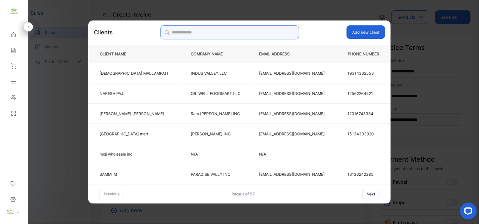
click at [195, 31] on input "search" at bounding box center [229, 32] width 139 height 14
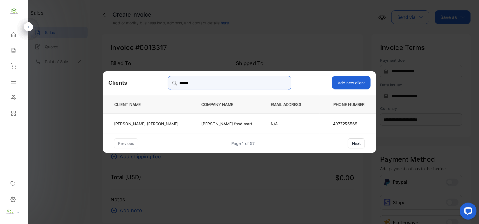
type input "******"
click at [207, 123] on p "[PERSON_NAME] food mart" at bounding box center [227, 124] width 51 height 6
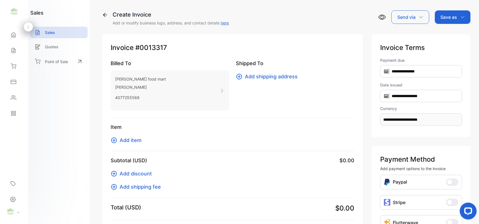
click at [133, 142] on span "Add item" at bounding box center [131, 141] width 22 height 8
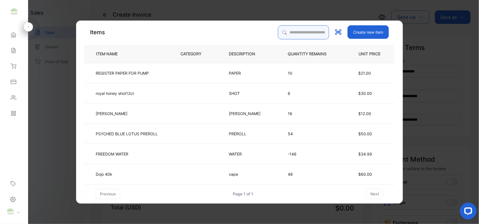
click at [279, 31] on input "search" at bounding box center [303, 32] width 51 height 14
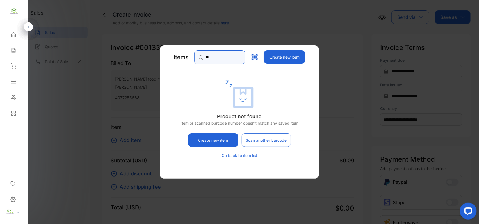
type input "*"
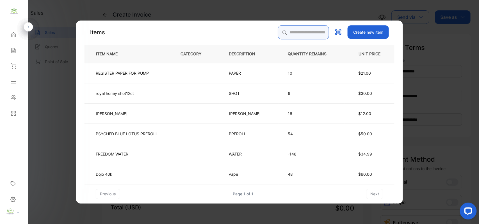
click at [278, 35] on input "search" at bounding box center [303, 32] width 51 height 14
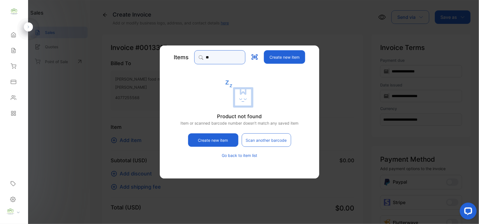
type input "*"
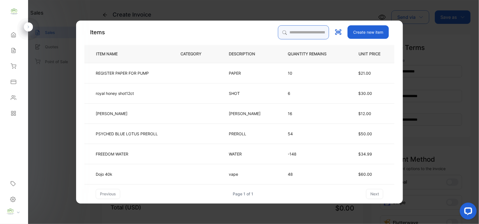
click at [302, 30] on input "search" at bounding box center [303, 32] width 51 height 14
click at [286, 31] on input "search" at bounding box center [303, 32] width 51 height 14
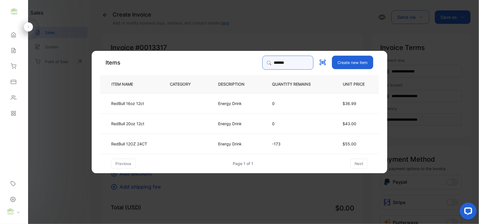
type input "*******"
click at [146, 144] on p "RedBull 12OZ 24CT" at bounding box center [130, 144] width 36 height 6
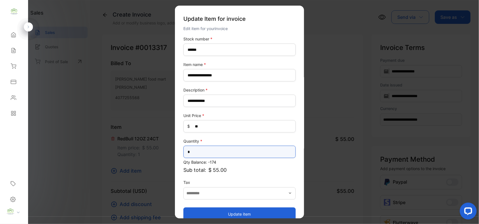
click at [203, 151] on input "*" at bounding box center [240, 152] width 112 height 12
type input "*"
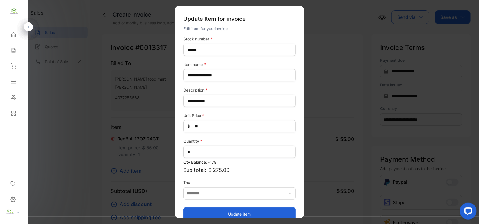
click at [252, 215] on button "Update item" at bounding box center [240, 213] width 112 height 13
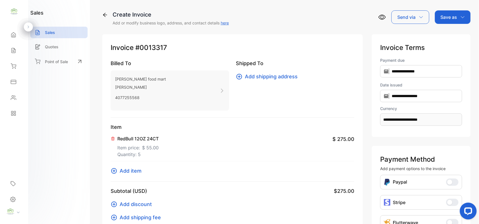
scroll to position [87, 0]
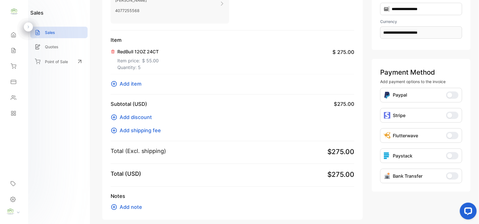
drag, startPoint x: 132, startPoint y: 78, endPoint x: 129, endPoint y: 89, distance: 11.9
click at [129, 88] on div "Item RedBull 12OZ 24CT Item price: $ 55.00 Quantity: 5 $ 275.00 Add item" at bounding box center [233, 65] width 244 height 58
click at [189, 89] on div "Item RedBull 12OZ 24CT Item price: $ 55.00 Quantity: 5 $ 275.00 Add item" at bounding box center [233, 65] width 244 height 58
click at [132, 83] on span "Add item" at bounding box center [131, 84] width 22 height 8
click at [149, 51] on p "RedBull 12OZ 24CT" at bounding box center [137, 51] width 41 height 7
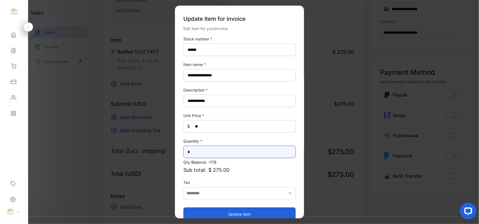
click at [198, 152] on input "*" at bounding box center [240, 152] width 112 height 12
type input "**"
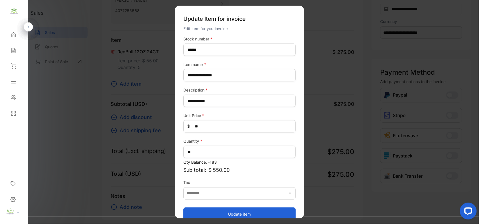
click at [241, 214] on button "Update item" at bounding box center [240, 213] width 112 height 13
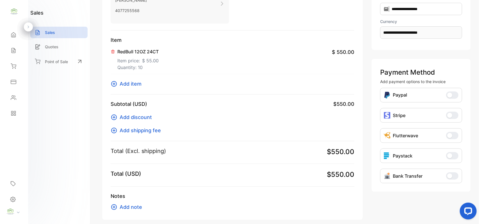
click at [128, 82] on span "Add item" at bounding box center [131, 84] width 22 height 8
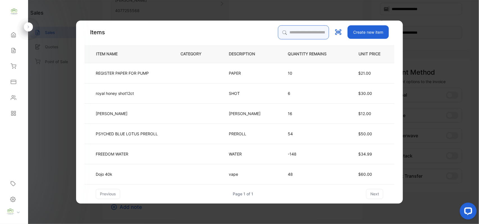
click at [284, 31] on input "search" at bounding box center [303, 32] width 51 height 14
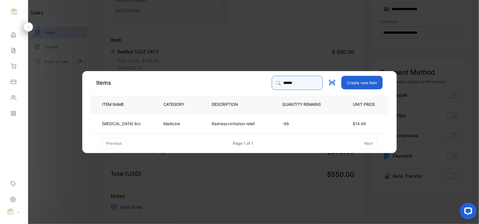
type input "******"
click at [238, 124] on p "Redness+irritation relief" at bounding box center [233, 124] width 43 height 6
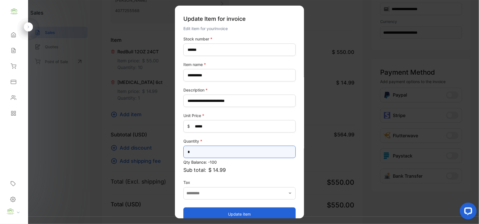
drag, startPoint x: 202, startPoint y: 153, endPoint x: 199, endPoint y: 150, distance: 4.8
click at [202, 153] on input "*" at bounding box center [240, 152] width 112 height 12
type input "*"
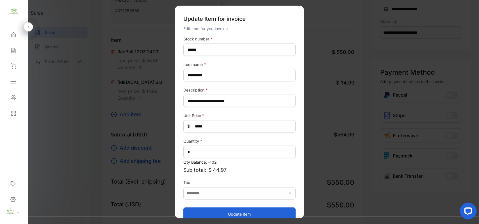
click at [241, 214] on button "Update item" at bounding box center [240, 213] width 112 height 13
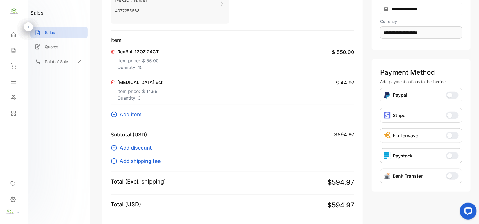
click at [135, 113] on span "Add item" at bounding box center [131, 115] width 22 height 8
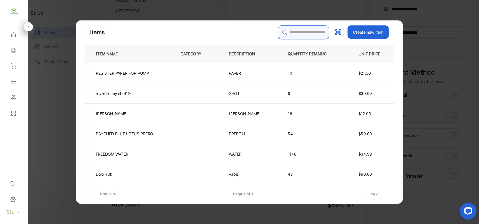
click at [299, 33] on input "search" at bounding box center [303, 32] width 51 height 14
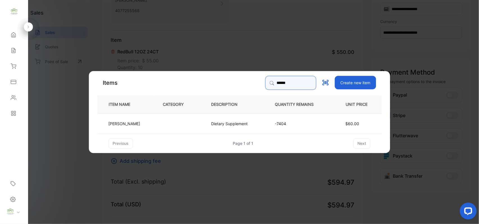
type input "******"
click at [238, 123] on p "Dietary Supplement" at bounding box center [230, 124] width 37 height 6
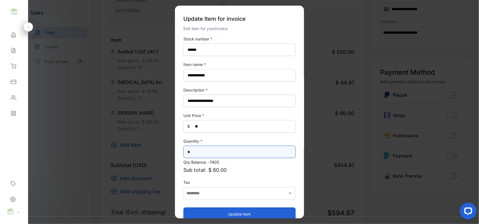
click at [198, 153] on input "*" at bounding box center [240, 152] width 112 height 12
type input "*"
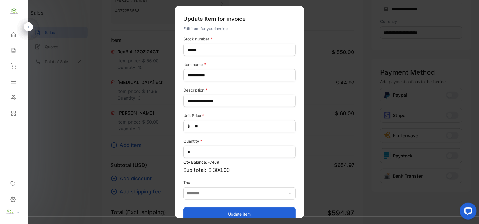
click at [242, 215] on button "Update item" at bounding box center [240, 213] width 112 height 13
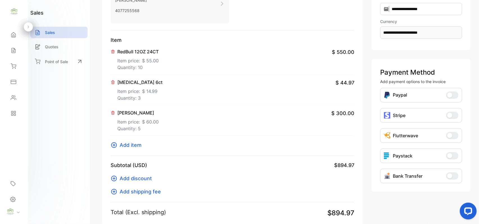
click at [130, 147] on span "Add item" at bounding box center [131, 145] width 22 height 8
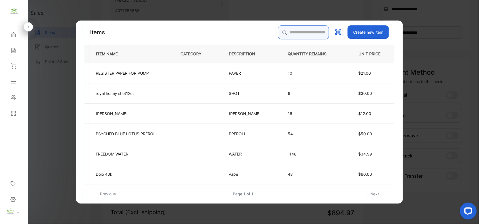
click at [278, 32] on input "search" at bounding box center [303, 32] width 51 height 14
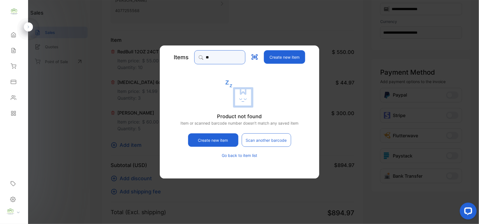
type input "*"
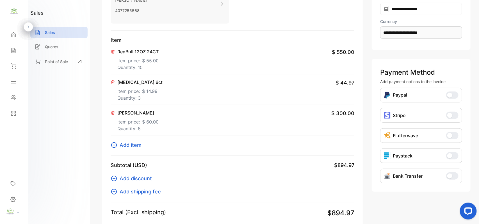
click at [137, 145] on span "Add item" at bounding box center [131, 145] width 22 height 8
click at [142, 146] on button "Add item" at bounding box center [128, 145] width 34 height 8
click at [208, 106] on div "BOUJEE BLISS Item price: $ 60.00 Quantity: 5 $ 300.00" at bounding box center [233, 120] width 244 height 31
click at [253, 76] on div "[MEDICAL_DATA] 6ct Item price: $ 14.99 Quantity: 3 $ 44.97" at bounding box center [233, 89] width 244 height 31
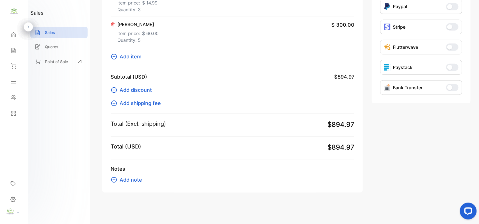
click at [131, 56] on span "Add item" at bounding box center [131, 57] width 22 height 8
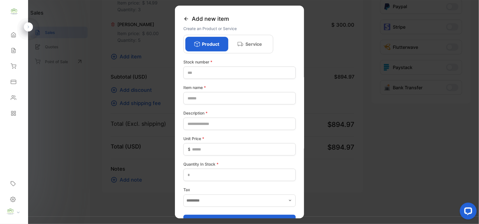
click at [185, 18] on icon at bounding box center [186, 19] width 4 height 4
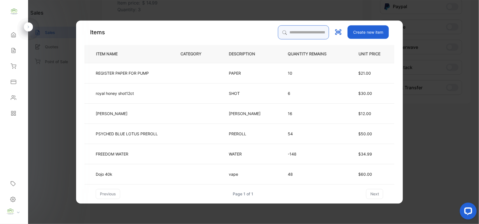
click at [283, 34] on input "search" at bounding box center [303, 32] width 51 height 14
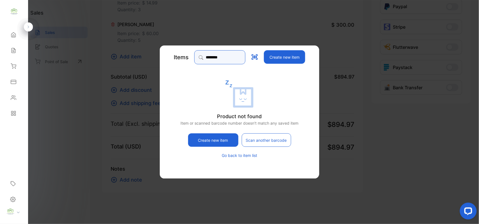
type input "*********"
click at [246, 57] on input "*********" at bounding box center [219, 57] width 51 height 14
click at [246, 58] on input "*********" at bounding box center [219, 57] width 51 height 14
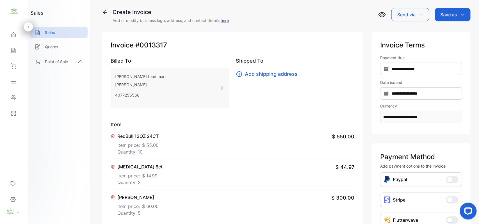
scroll to position [0, 0]
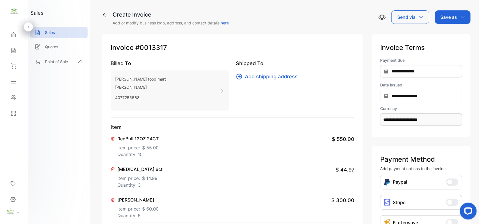
click at [253, 144] on div "RedBull 12OZ 24CT Item price: $ 55.00 Quantity: 10 $ 550.00" at bounding box center [233, 146] width 244 height 31
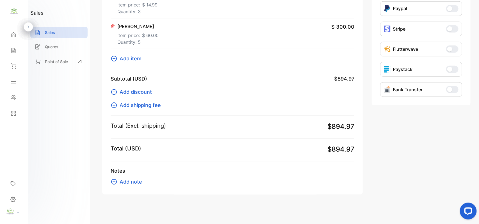
scroll to position [87, 0]
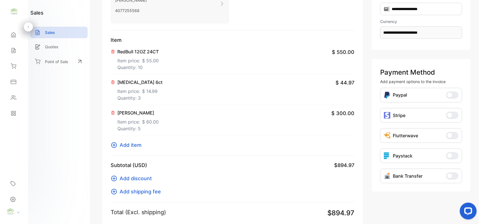
click at [130, 146] on span "Add item" at bounding box center [131, 145] width 22 height 8
click at [241, 61] on div "RedBull 12OZ 24CT Item price: $ 55.00 Quantity: 10 $ 550.00" at bounding box center [233, 59] width 244 height 31
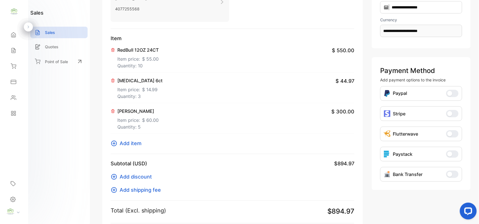
scroll to position [0, 0]
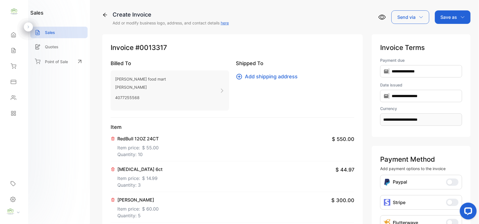
click at [450, 17] on p "Save as" at bounding box center [449, 17] width 17 height 7
click at [445, 36] on div "Invoice" at bounding box center [452, 35] width 32 height 11
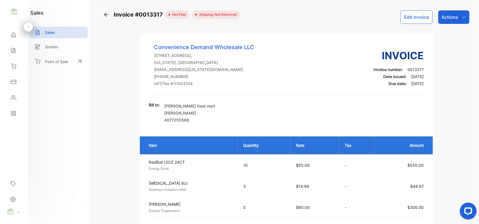
click at [414, 19] on button "Edit Invoice" at bounding box center [417, 16] width 32 height 13
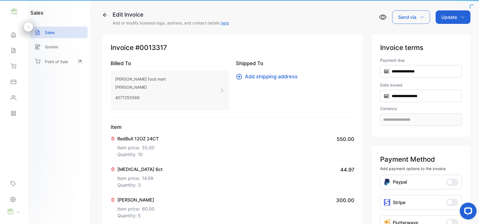
type input "**********"
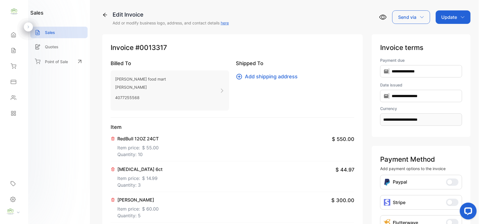
click at [185, 135] on div "RedBull 12OZ 24CT Item price: $ 55.00 Quantity: 10 $ 550.00" at bounding box center [233, 146] width 244 height 31
click at [221, 140] on div "RedBull 12OZ 24CT Item price: $ 55.00 Quantity: 10 $ 550.00" at bounding box center [233, 146] width 244 height 31
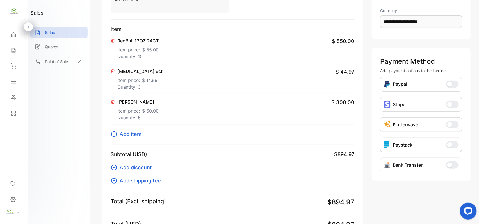
scroll to position [176, 0]
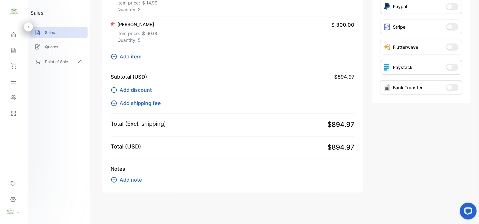
click at [130, 58] on span "Add item" at bounding box center [131, 57] width 22 height 8
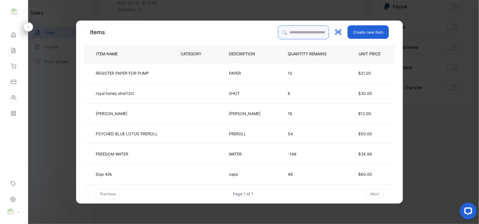
click at [280, 33] on input "search" at bounding box center [303, 32] width 51 height 14
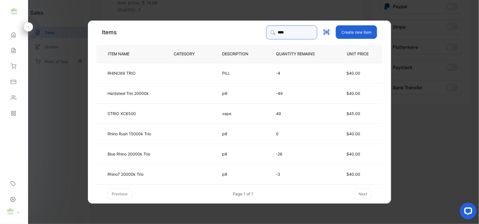
type input "****"
click at [166, 94] on td at bounding box center [189, 93] width 48 height 20
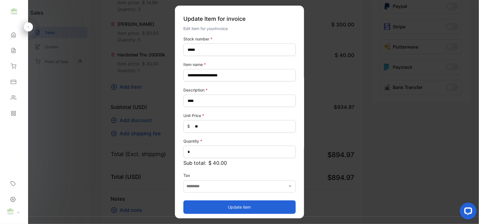
click at [241, 207] on button "Update item" at bounding box center [240, 206] width 112 height 13
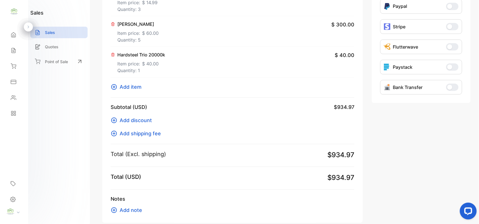
scroll to position [207, 0]
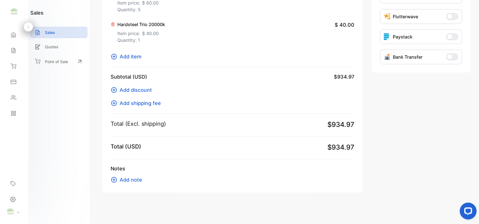
click at [128, 56] on span "Add item" at bounding box center [131, 57] width 22 height 8
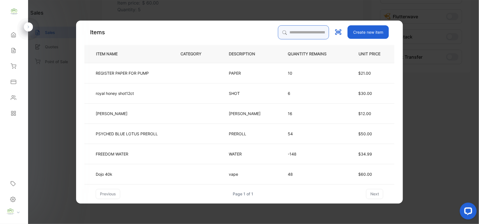
click at [280, 32] on input "search" at bounding box center [303, 32] width 51 height 14
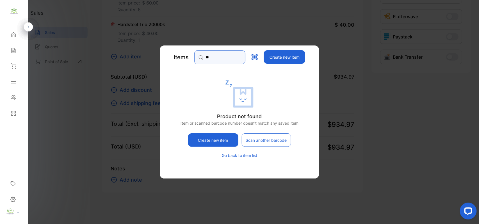
type input "*"
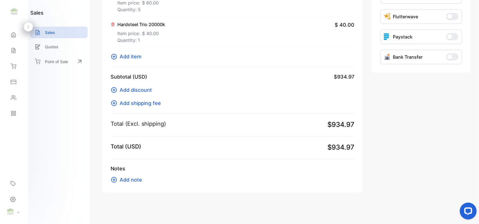
click at [135, 57] on span "Add item" at bounding box center [131, 57] width 22 height 8
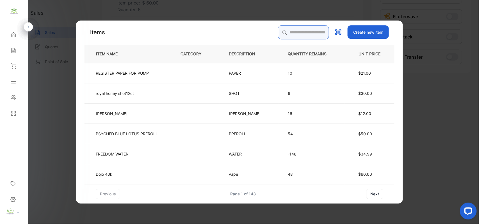
click at [286, 31] on input "search" at bounding box center [303, 32] width 51 height 14
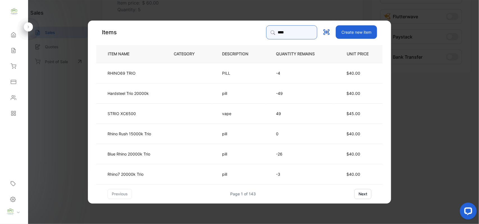
type input "****"
click at [167, 154] on td at bounding box center [189, 154] width 48 height 20
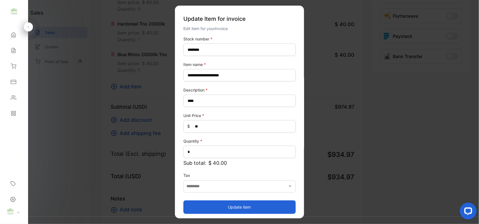
click at [252, 206] on button "Update item" at bounding box center [240, 206] width 112 height 13
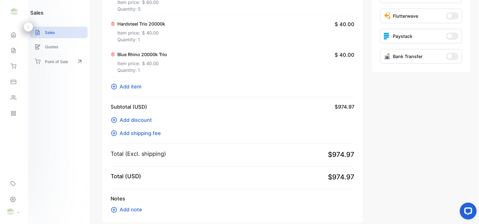
click at [113, 24] on icon at bounding box center [113, 24] width 4 height 4
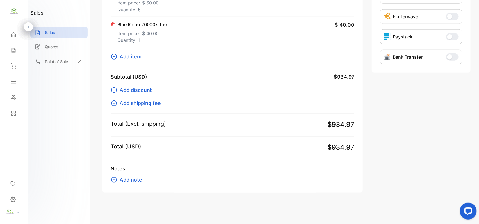
click at [235, 33] on div "Blue Rhino 20000k Trio Item price: $ 40.00 Quantity: 1 $ 40.00" at bounding box center [233, 32] width 244 height 31
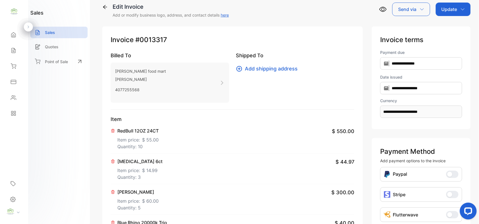
scroll to position [0, 0]
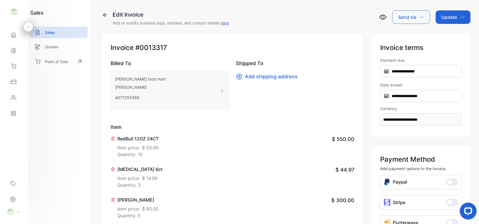
click at [216, 128] on p "Item" at bounding box center [233, 127] width 244 height 8
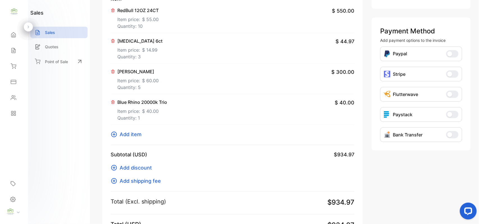
scroll to position [175, 0]
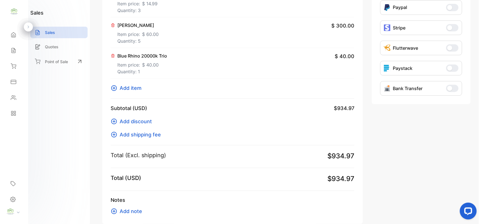
click at [132, 88] on span "Add item" at bounding box center [131, 88] width 22 height 8
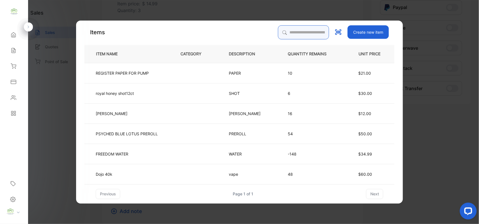
click at [281, 33] on input "search" at bounding box center [303, 32] width 51 height 14
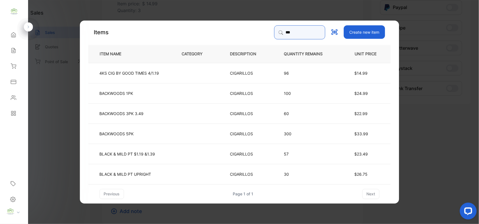
type input "*******"
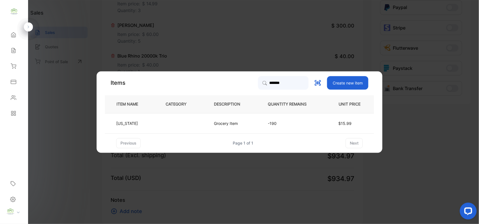
click at [175, 125] on td at bounding box center [181, 123] width 48 height 20
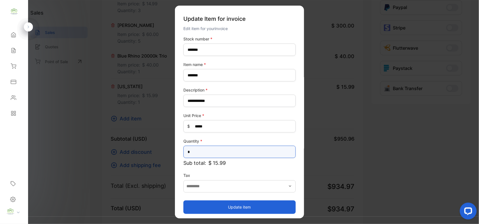
click at [201, 152] on input "*" at bounding box center [240, 152] width 112 height 12
type input "*"
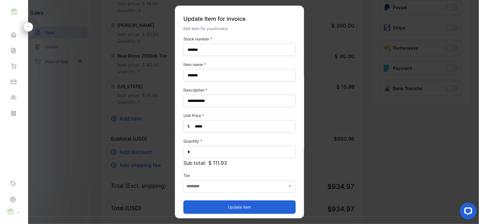
click at [238, 207] on button "Update item" at bounding box center [240, 206] width 112 height 13
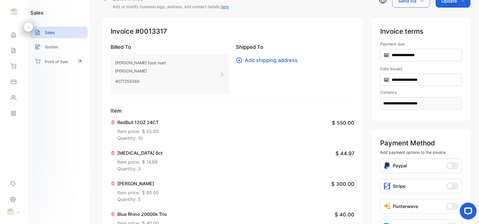
scroll to position [0, 0]
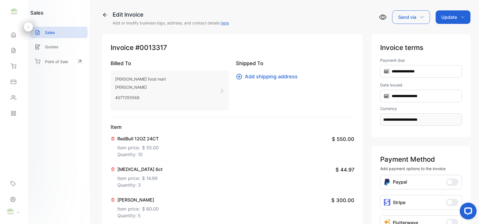
click at [448, 16] on p "Update" at bounding box center [450, 17] width 16 height 7
click at [451, 35] on div "Invoice" at bounding box center [454, 35] width 32 height 11
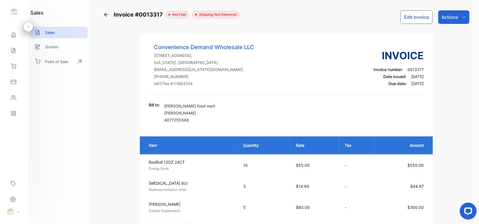
click at [415, 16] on button "Edit Invoice" at bounding box center [417, 16] width 32 height 13
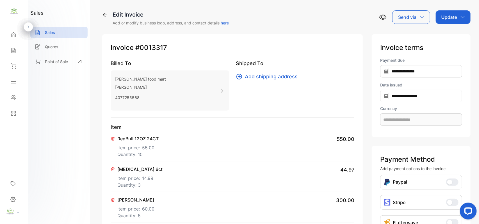
type input "**********"
click at [152, 145] on span "$ 55.00" at bounding box center [150, 147] width 17 height 7
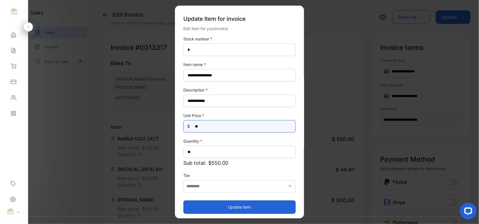
click at [204, 126] on Price-inputprice "**" at bounding box center [240, 126] width 112 height 12
type Price-inputprice "*"
type Price-inputprice "*****"
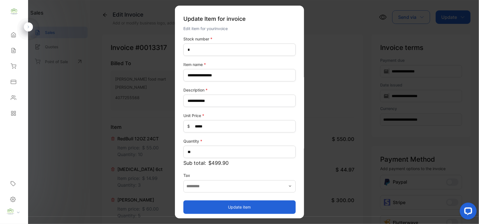
click at [243, 207] on button "Update item" at bounding box center [240, 206] width 112 height 13
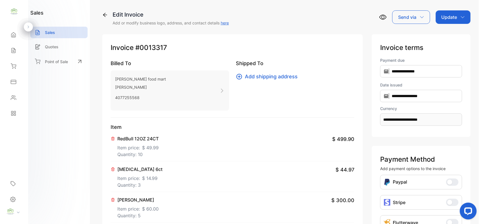
click at [223, 155] on div "RedBull 12OZ 24CT Item price: $ 49.99 Quantity: 10 $ 499.90" at bounding box center [233, 146] width 244 height 31
click at [451, 17] on p "Update" at bounding box center [450, 17] width 16 height 7
click at [450, 36] on div "Invoice" at bounding box center [454, 35] width 32 height 11
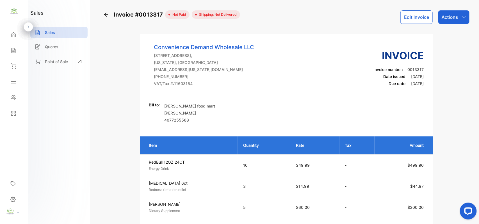
click at [450, 18] on p "Actions" at bounding box center [450, 17] width 17 height 7
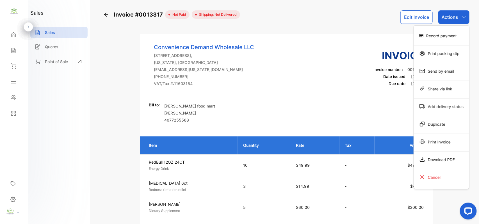
click at [433, 143] on div "Print Invoice" at bounding box center [441, 141] width 55 height 11
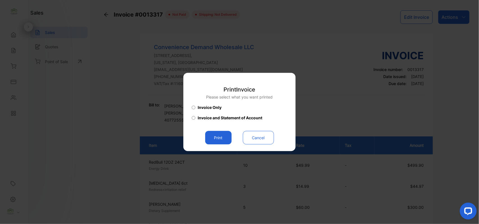
click at [217, 137] on button "Print" at bounding box center [218, 137] width 26 height 13
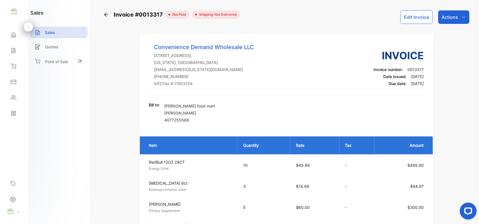
click at [264, 182] on td "3" at bounding box center [264, 186] width 53 height 21
click at [450, 18] on p "Actions" at bounding box center [450, 17] width 17 height 7
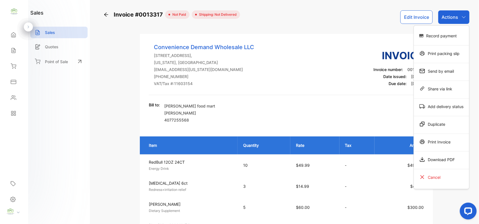
click at [439, 143] on div "Print Invoice" at bounding box center [441, 141] width 55 height 11
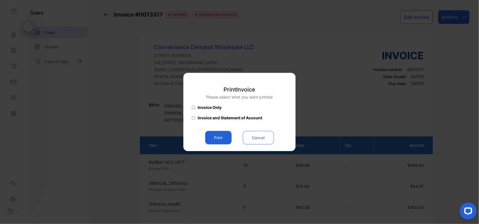
click at [220, 140] on button "Print" at bounding box center [218, 137] width 26 height 13
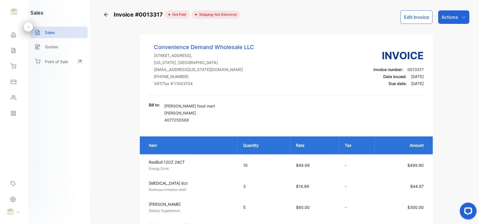
click at [53, 32] on p "Sales" at bounding box center [50, 33] width 10 height 6
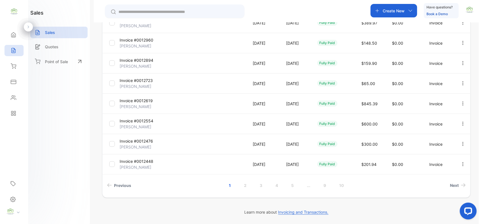
scroll to position [57, 0]
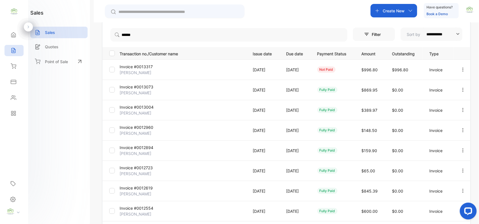
click at [51, 31] on p "Sales" at bounding box center [50, 33] width 10 height 6
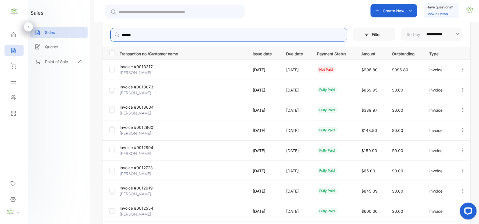
click at [142, 36] on input "******" at bounding box center [228, 34] width 237 height 13
type input "*"
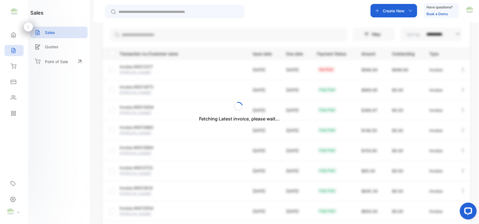
click at [64, 34] on div "Fetching Latest invoice, please wait..." at bounding box center [239, 112] width 479 height 224
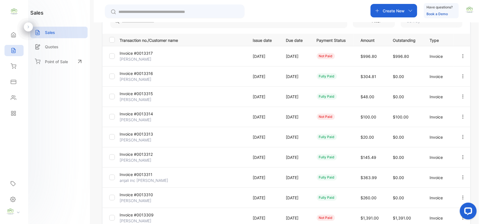
scroll to position [72, 0]
